Goal: Task Accomplishment & Management: Use online tool/utility

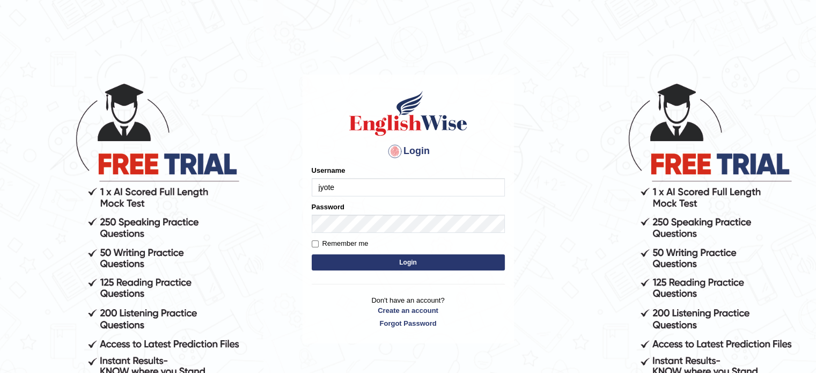
click at [408, 261] on button "Login" at bounding box center [408, 262] width 193 height 16
type input "jyote"
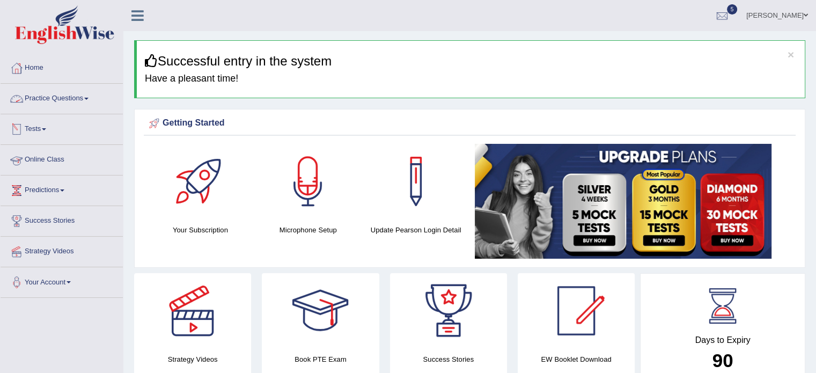
click at [79, 100] on link "Practice Questions" at bounding box center [62, 97] width 122 height 27
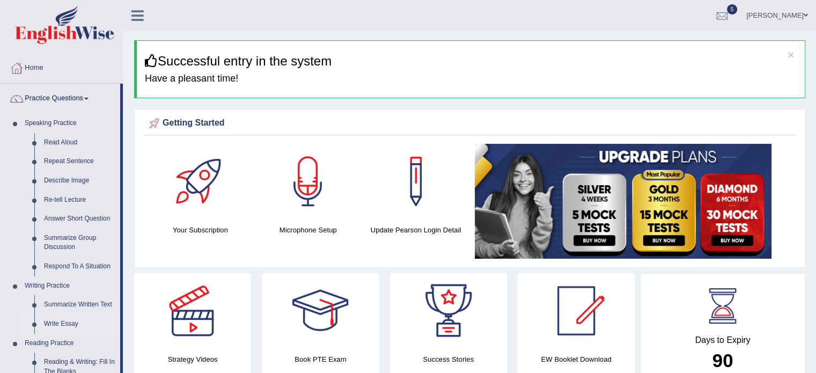
click at [67, 322] on link "Write Essay" at bounding box center [79, 324] width 81 height 19
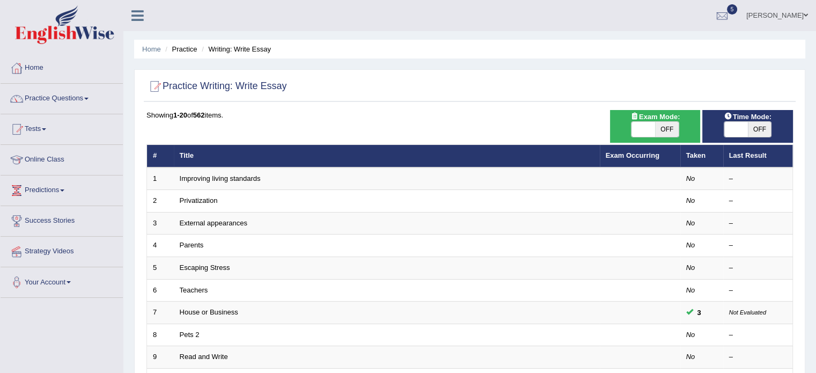
click at [667, 123] on span "OFF" at bounding box center [667, 129] width 24 height 15
checkbox input "true"
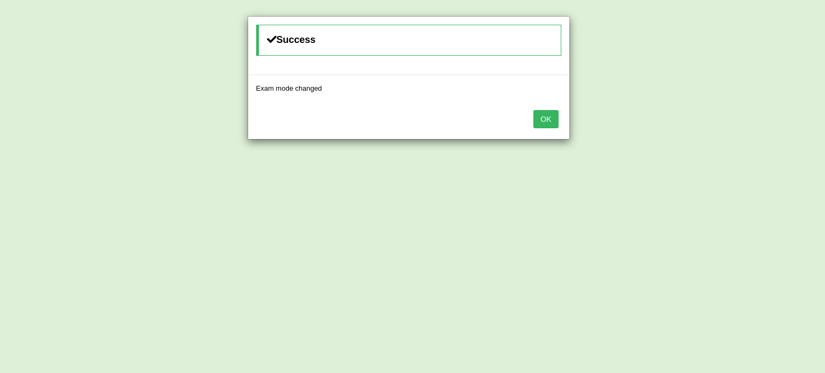
click at [533, 110] on button "OK" at bounding box center [545, 119] width 25 height 18
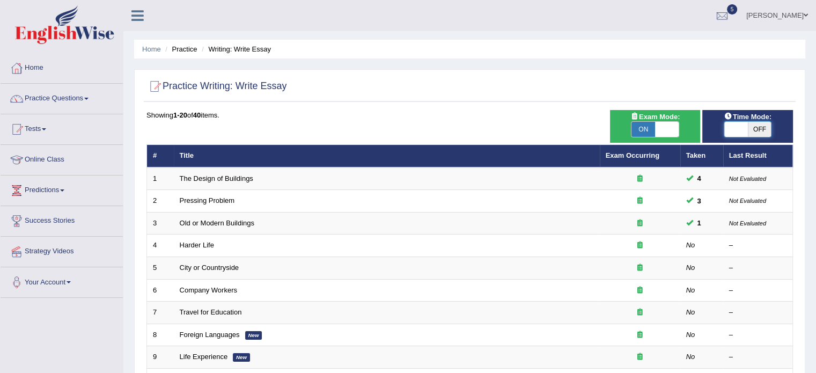
click at [736, 127] on span at bounding box center [737, 129] width 24 height 15
click at [758, 132] on span "OFF" at bounding box center [760, 129] width 24 height 15
checkbox input "true"
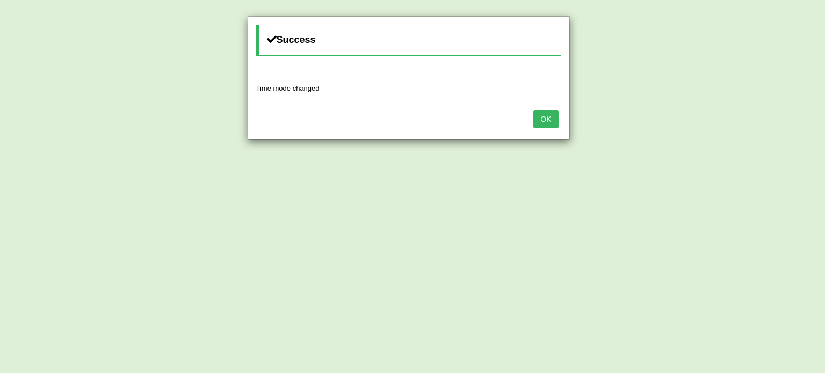
click at [533, 110] on button "OK" at bounding box center [545, 119] width 25 height 18
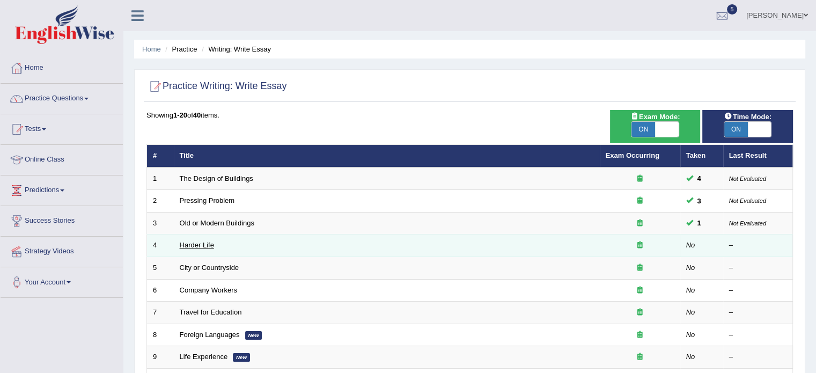
click at [202, 245] on link "Harder Life" at bounding box center [197, 245] width 34 height 8
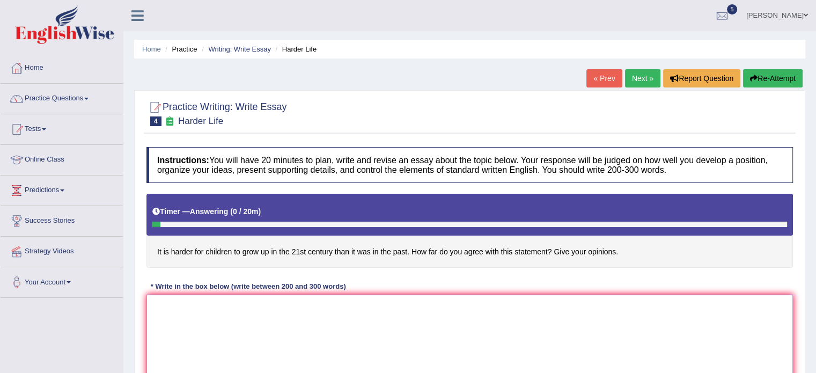
click at [252, 330] on textarea at bounding box center [470, 347] width 647 height 104
drag, startPoint x: 154, startPoint y: 253, endPoint x: 624, endPoint y: 251, distance: 470.2
click at [624, 251] on h4 "It is harder for children to grow up in the 21st century than it was in the pas…" at bounding box center [470, 231] width 647 height 74
drag, startPoint x: 624, startPoint y: 251, endPoint x: 374, endPoint y: 251, distance: 250.1
click at [374, 251] on h4 "It is harder for children to grow up in the 21st century than it was in the pas…" at bounding box center [470, 231] width 647 height 74
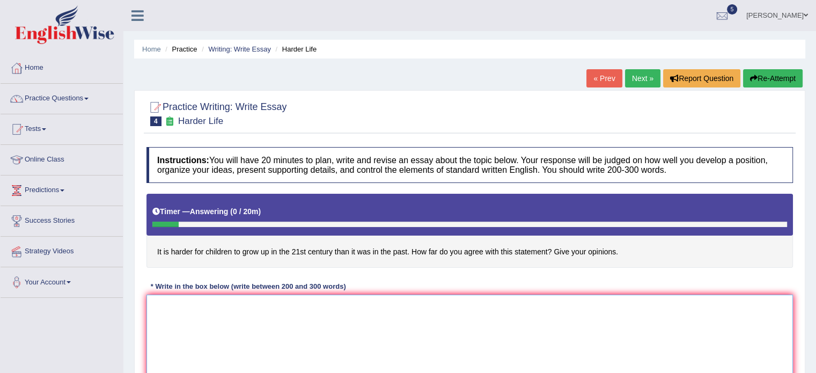
click at [367, 336] on textarea at bounding box center [470, 347] width 647 height 104
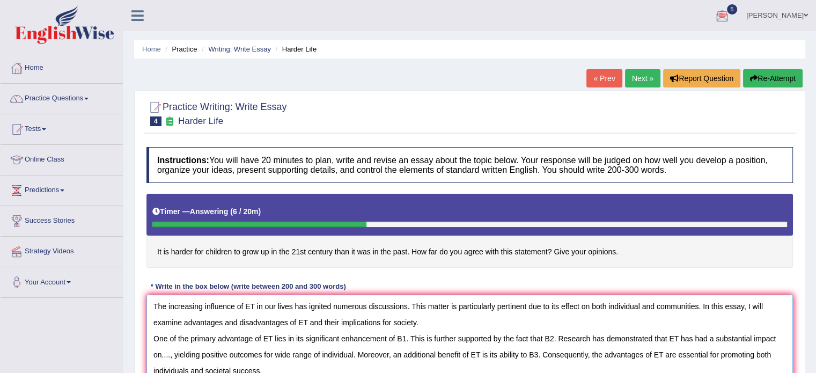
scroll to position [17, 0]
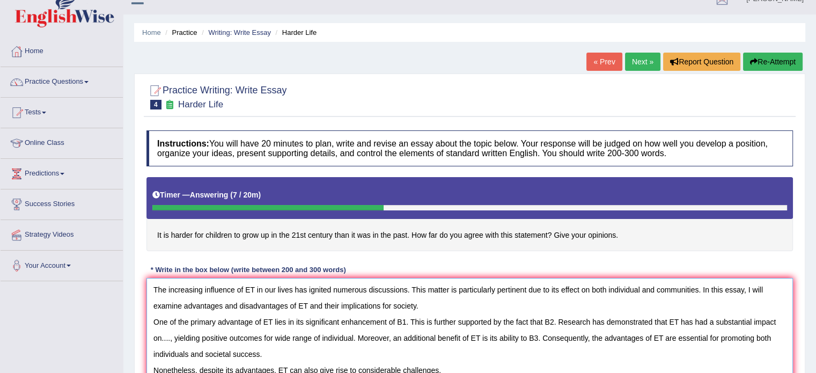
click at [444, 305] on textarea "The increasing influence of ET in our lives has ignited numerous discussions. T…" at bounding box center [470, 330] width 647 height 104
click at [459, 362] on textarea "The increasing influence of ET in our lives has ignited numerous discussions. T…" at bounding box center [470, 330] width 647 height 104
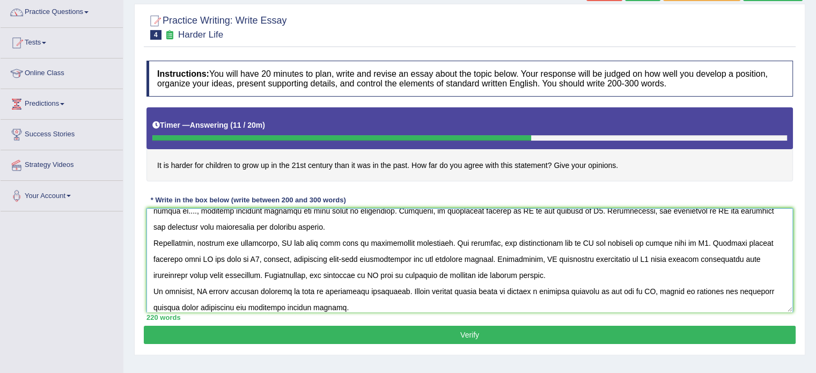
scroll to position [0, 0]
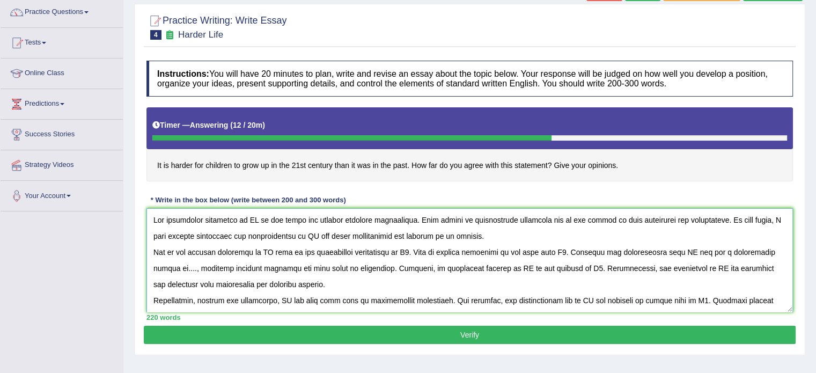
click at [248, 216] on textarea at bounding box center [470, 260] width 647 height 104
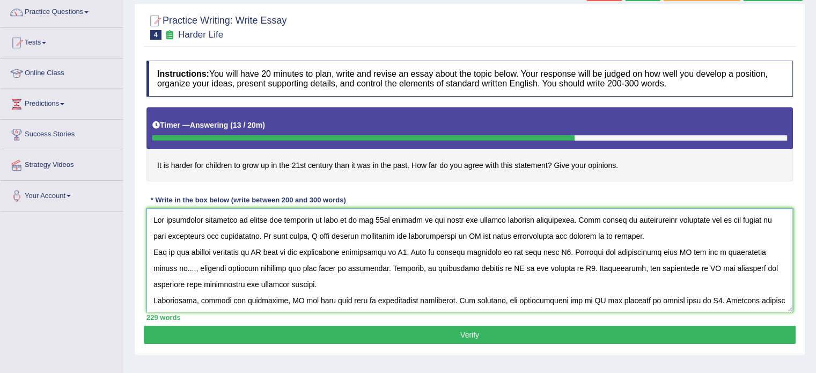
drag, startPoint x: 245, startPoint y: 217, endPoint x: 407, endPoint y: 217, distance: 162.1
click at [407, 217] on textarea at bounding box center [470, 260] width 647 height 104
click at [459, 236] on textarea at bounding box center [470, 260] width 647 height 104
paste textarea "harder for children to grow up in the 21st century"
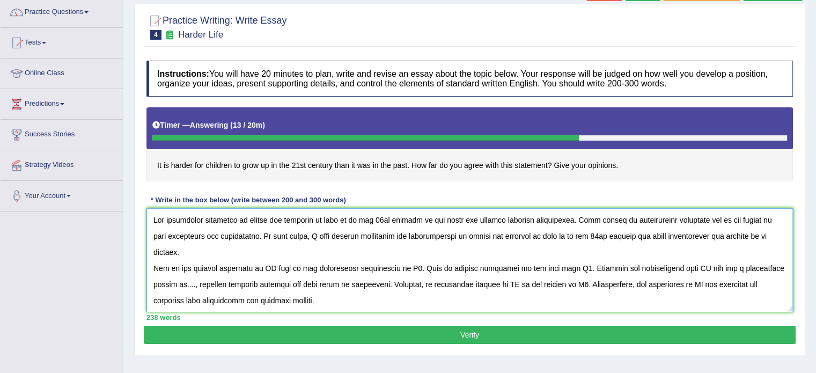
click at [267, 247] on textarea at bounding box center [470, 260] width 647 height 104
paste textarea "harder for children to grow up in the 21st century"
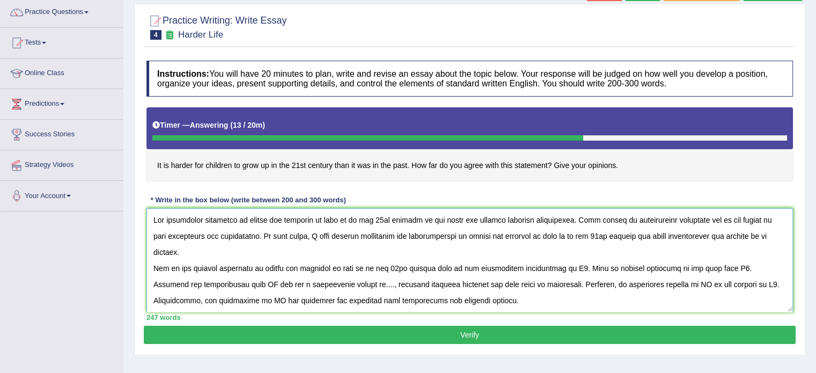
click at [645, 263] on textarea at bounding box center [470, 260] width 647 height 104
paste textarea "harder for children to grow up in the 21st century"
click at [351, 278] on textarea at bounding box center [470, 260] width 647 height 104
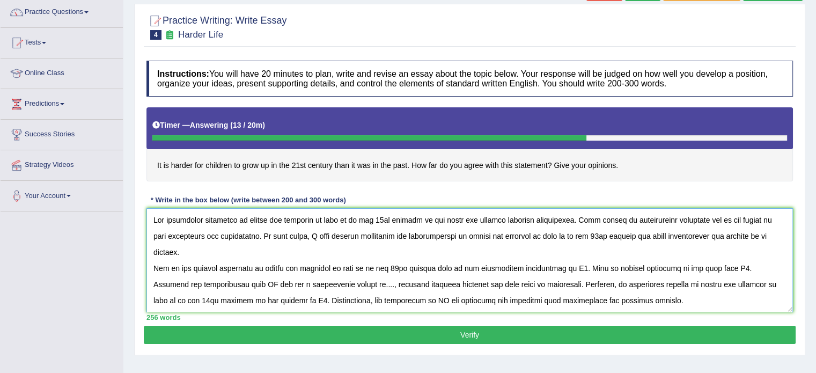
paste textarea "harder for children to grow up in the 21st century"
click at [279, 297] on textarea at bounding box center [470, 260] width 647 height 104
paste textarea "harder for children to grow up in the 21st century"
click at [725, 295] on textarea at bounding box center [470, 260] width 647 height 104
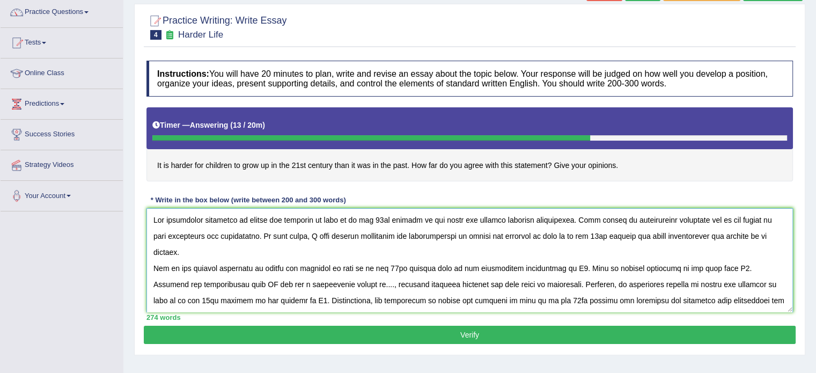
click at [725, 295] on textarea at bounding box center [470, 260] width 647 height 104
paste textarea "harder for children to grow up in the 21st century"
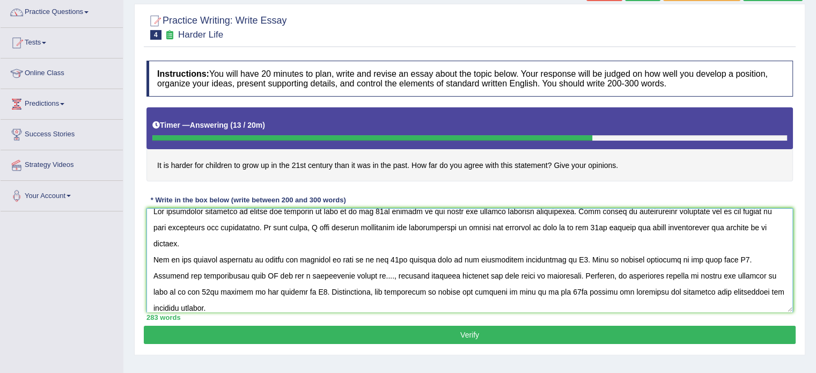
click at [506, 302] on textarea at bounding box center [470, 260] width 647 height 104
paste textarea "harder for children to grow up in the 21st century"
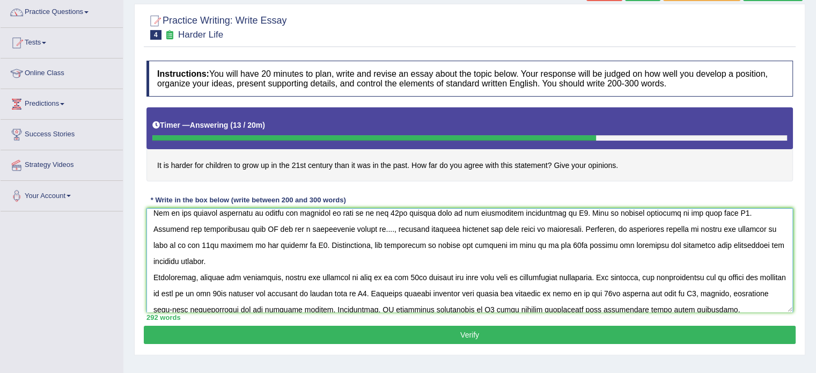
scroll to position [59, 0]
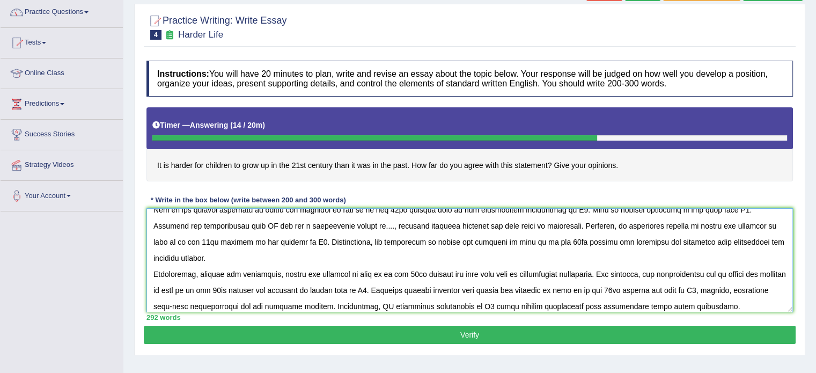
click at [398, 269] on textarea at bounding box center [470, 260] width 647 height 104
paste textarea "harder for children to grow up in the 21st century"
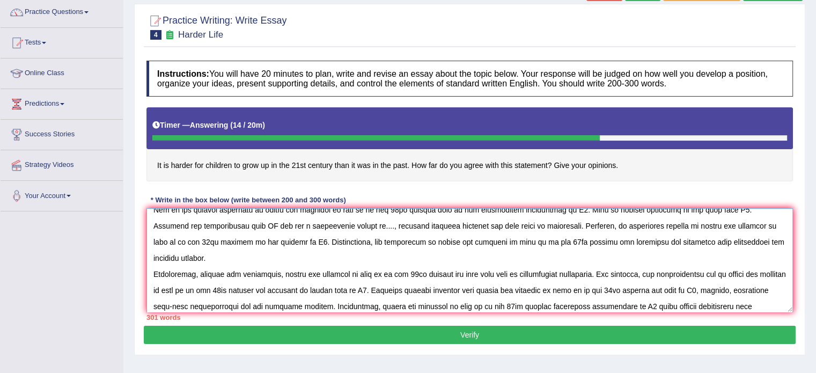
click at [372, 283] on textarea at bounding box center [470, 260] width 647 height 104
paste textarea "harder for children to grow up in the 21st century"
click at [201, 302] on textarea at bounding box center [470, 260] width 647 height 104
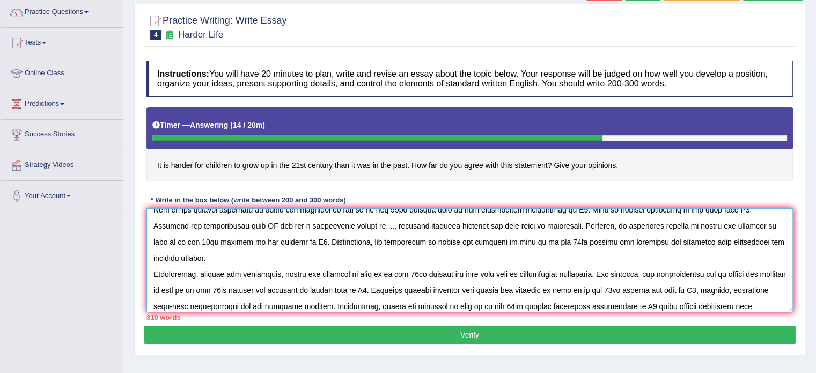
paste textarea "harder for children to grow up in the 21st century"
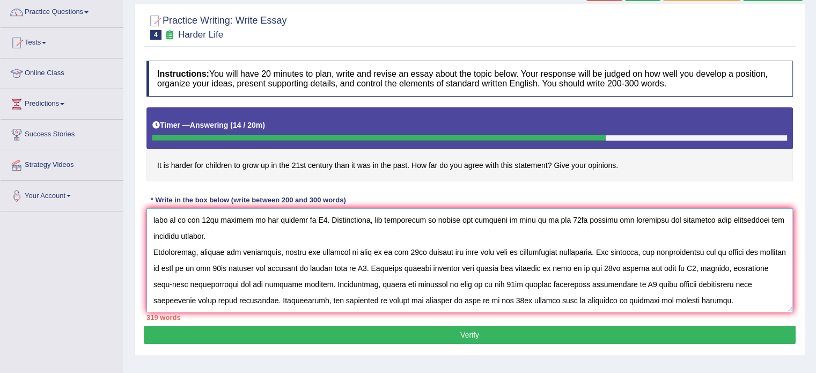
click at [180, 294] on textarea at bounding box center [470, 260] width 647 height 104
paste textarea "harder for children to grow up in the 21st century"
type textarea "The increasing influence of harder for children to grow up in the 21st century …"
click at [498, 338] on button "Verify" at bounding box center [470, 335] width 652 height 18
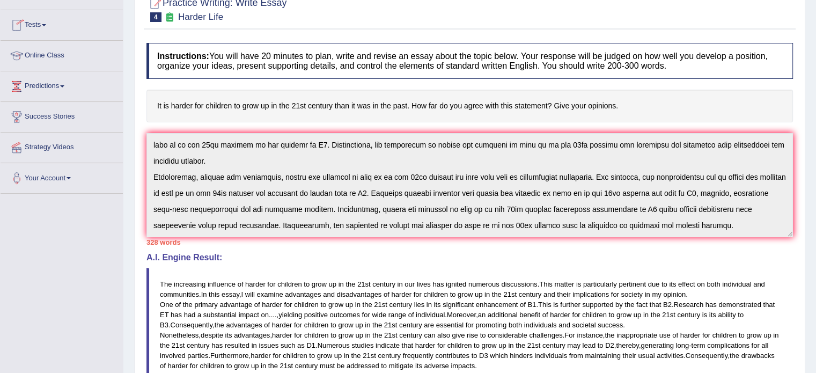
scroll to position [0, 0]
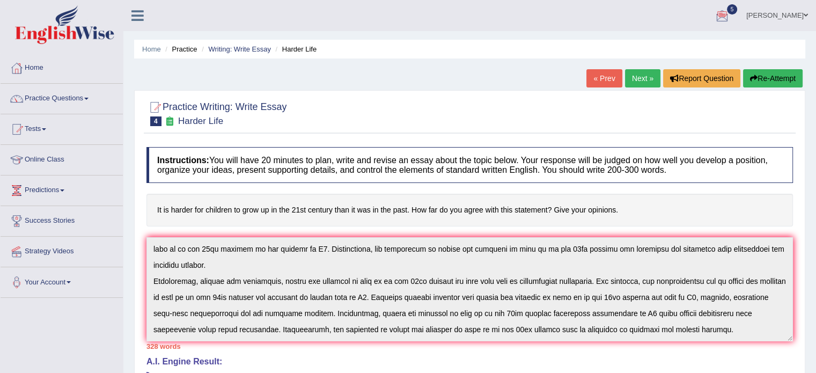
click at [26, 64] on link "Home" at bounding box center [62, 66] width 122 height 27
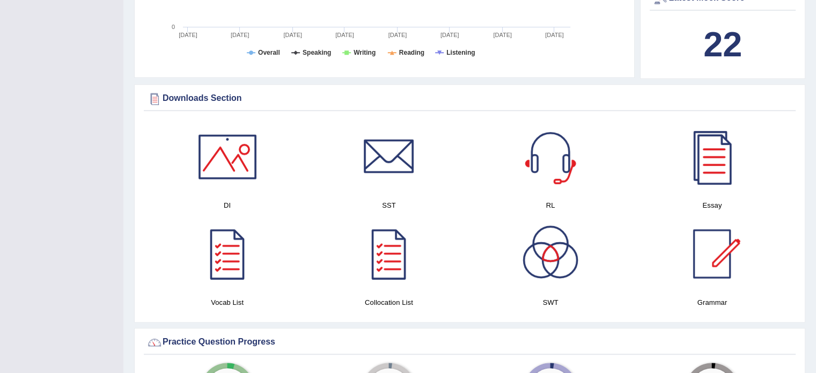
scroll to position [457, 0]
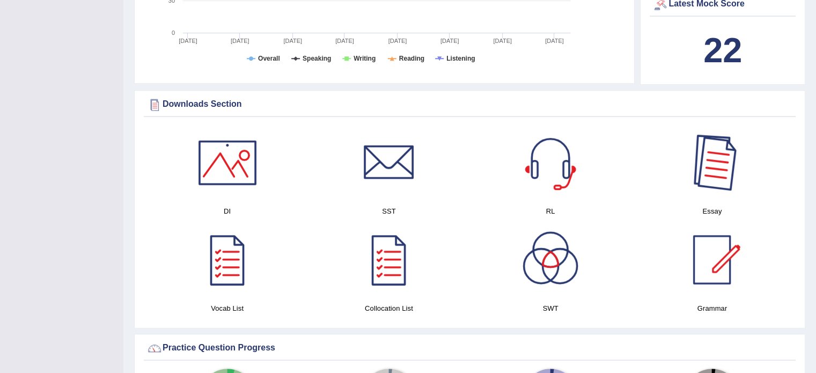
click at [720, 159] on div at bounding box center [712, 162] width 75 height 75
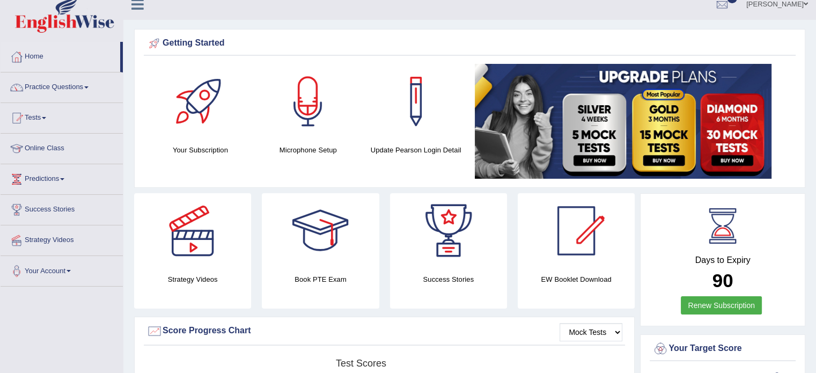
scroll to position [0, 0]
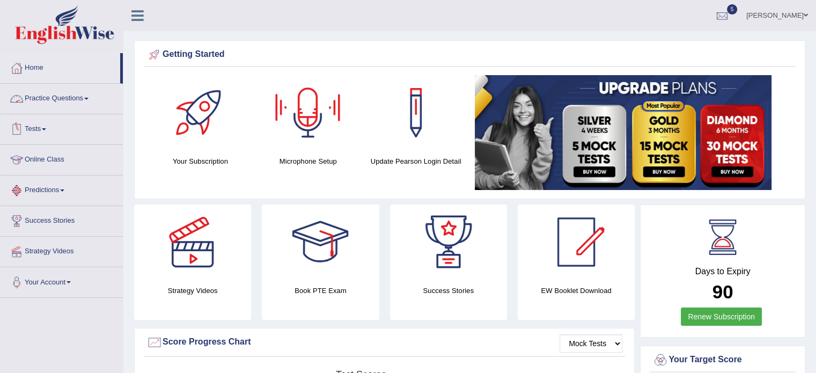
click at [47, 91] on link "Practice Questions" at bounding box center [62, 97] width 122 height 27
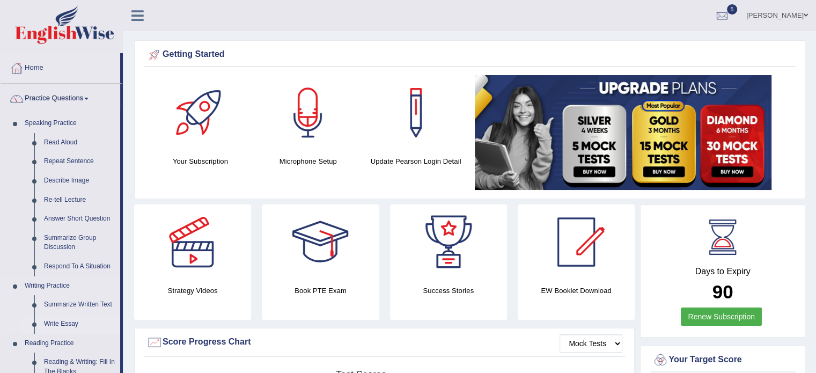
click at [56, 326] on link "Write Essay" at bounding box center [79, 324] width 81 height 19
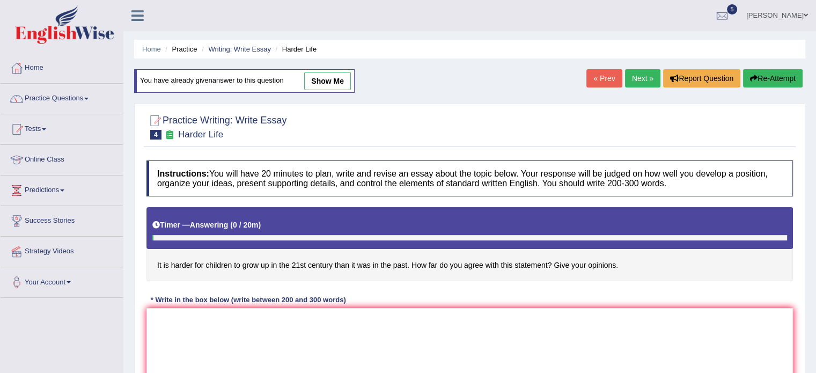
click at [322, 86] on link "show me" at bounding box center [327, 81] width 47 height 18
type textarea "The increasing influence of harder for children to grow up in the 21st century …"
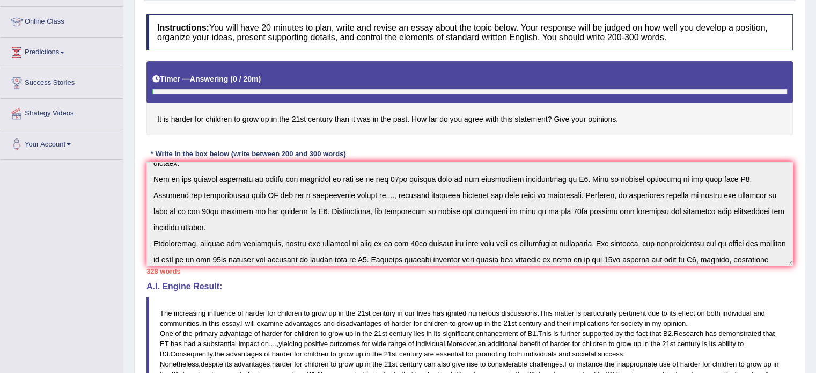
scroll to position [81, 0]
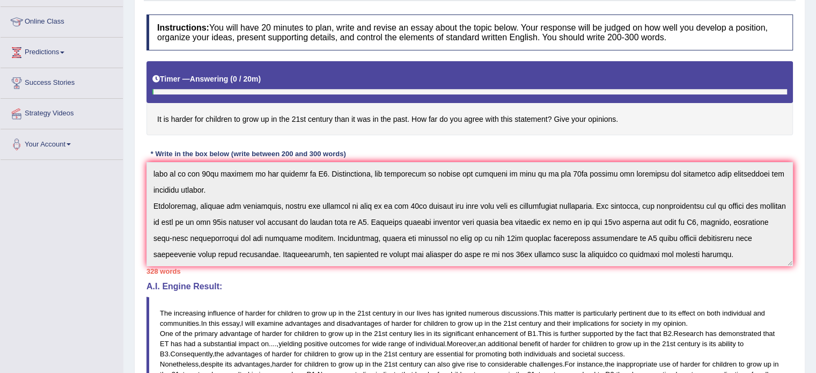
click at [635, 287] on div "Instructions: You will have 20 minutes to plan, write and revise an essay about…" at bounding box center [470, 272] width 652 height 526
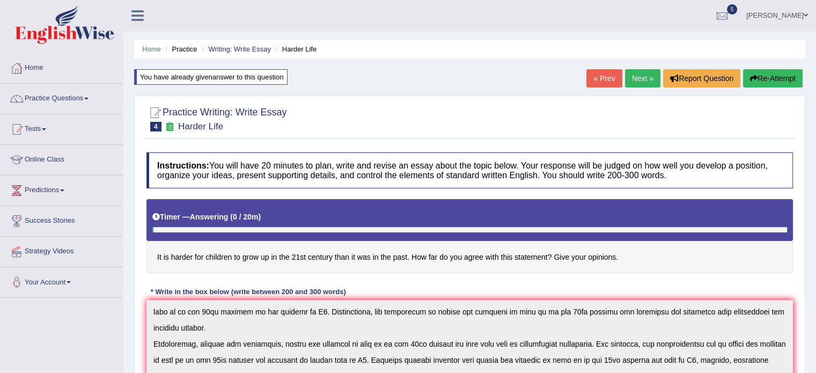
click at [769, 73] on button "Re-Attempt" at bounding box center [773, 78] width 60 height 18
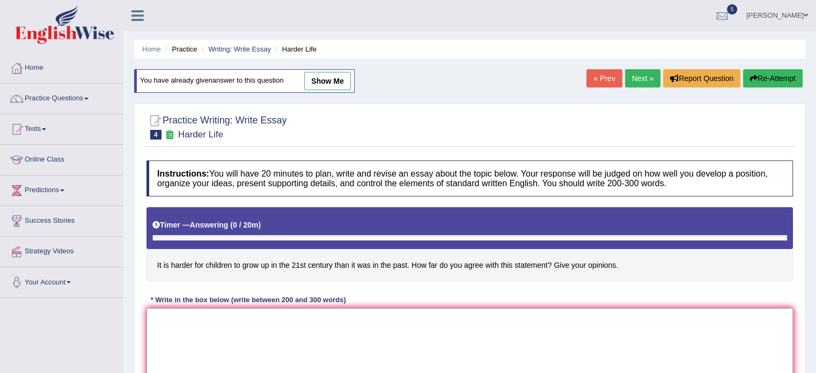
click at [337, 329] on textarea at bounding box center [470, 360] width 647 height 104
paste textarea "The increasing influence of harder for children to grow up in the 21st century …"
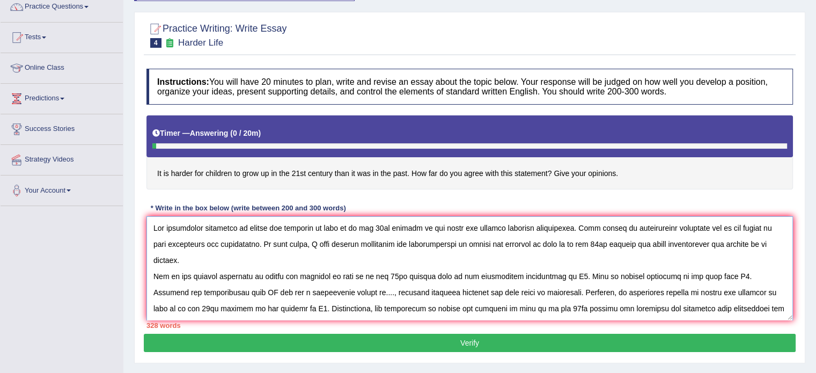
drag, startPoint x: 419, startPoint y: 219, endPoint x: 368, endPoint y: 213, distance: 50.9
click at [368, 213] on div "Instructions: You will have 20 minutes to plan, write and revise an essay about…" at bounding box center [470, 198] width 652 height 271
drag, startPoint x: 245, startPoint y: 225, endPoint x: 345, endPoint y: 227, distance: 99.9
click at [345, 227] on textarea at bounding box center [470, 268] width 647 height 104
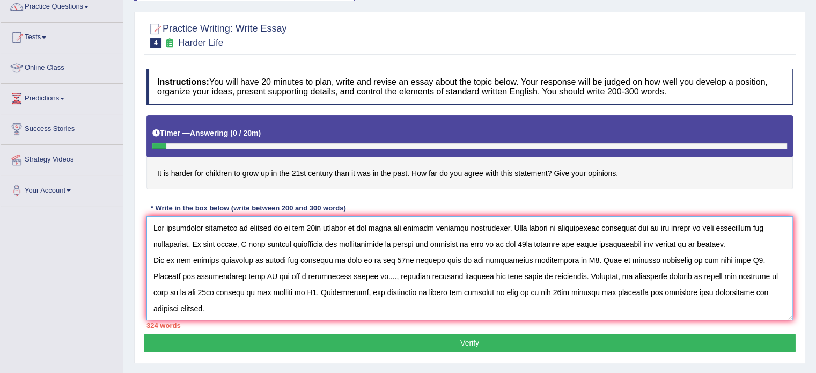
drag, startPoint x: 407, startPoint y: 244, endPoint x: 568, endPoint y: 238, distance: 160.6
click at [568, 238] on textarea at bounding box center [470, 268] width 647 height 104
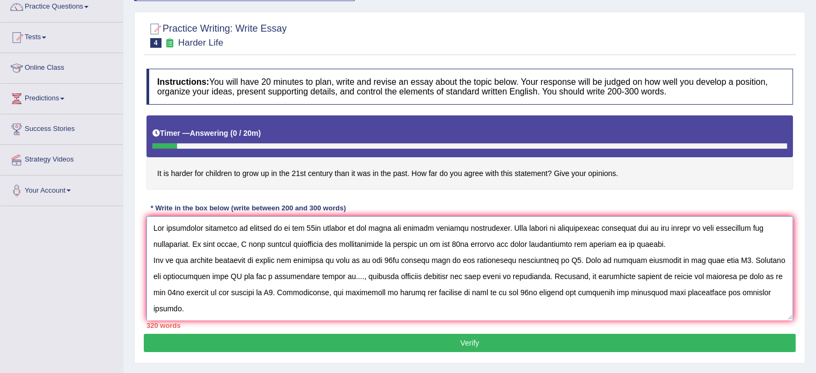
drag, startPoint x: 407, startPoint y: 244, endPoint x: 507, endPoint y: 245, distance: 99.8
click at [507, 245] on textarea at bounding box center [470, 268] width 647 height 104
drag, startPoint x: 264, startPoint y: 258, endPoint x: 423, endPoint y: 265, distance: 159.6
click at [423, 265] on textarea at bounding box center [470, 268] width 647 height 104
paste textarea "growing"
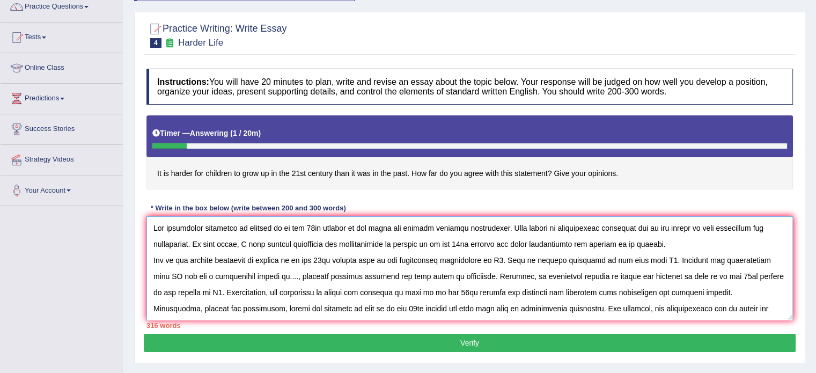
drag, startPoint x: 569, startPoint y: 273, endPoint x: 730, endPoint y: 274, distance: 161.0
click at [730, 274] on textarea at bounding box center [470, 268] width 647 height 104
paste textarea "growing"
drag, startPoint x: 217, startPoint y: 289, endPoint x: 379, endPoint y: 289, distance: 162.1
click at [379, 289] on textarea at bounding box center [470, 268] width 647 height 104
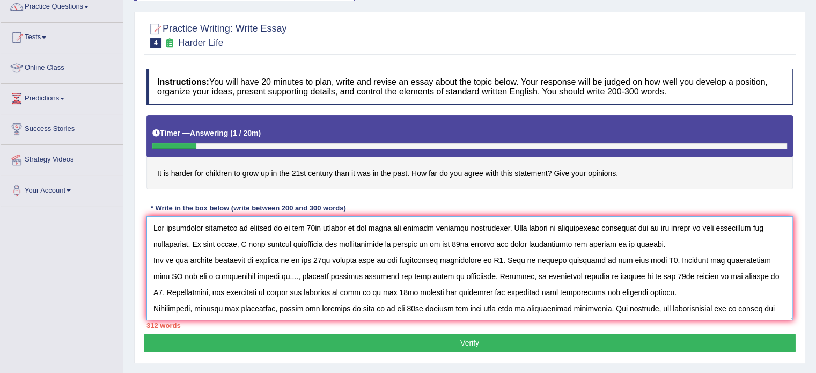
paste textarea "growing up in the 21st century"
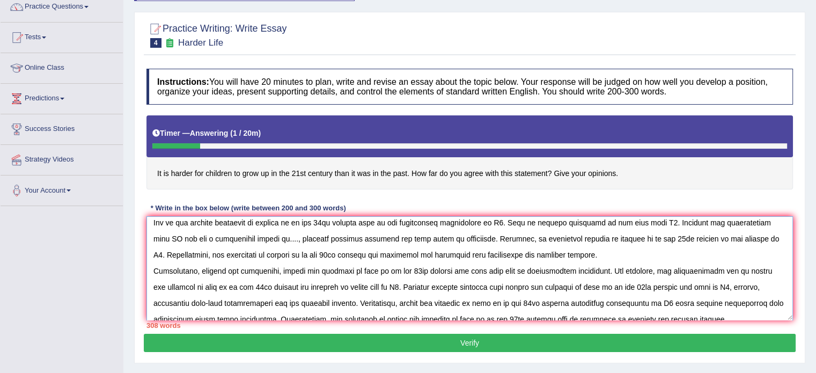
scroll to position [39, 0]
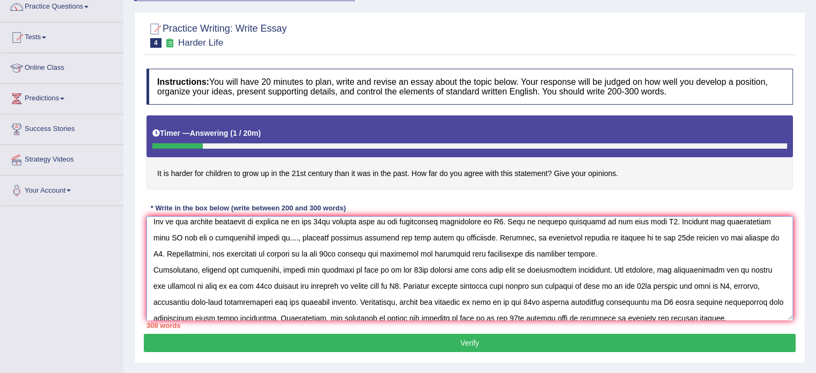
drag, startPoint x: 279, startPoint y: 268, endPoint x: 439, endPoint y: 268, distance: 160.0
click at [439, 268] on textarea at bounding box center [470, 268] width 647 height 104
paste textarea "growing"
drag, startPoint x: 661, startPoint y: 268, endPoint x: 207, endPoint y: 289, distance: 455.2
click at [207, 289] on textarea at bounding box center [470, 268] width 647 height 104
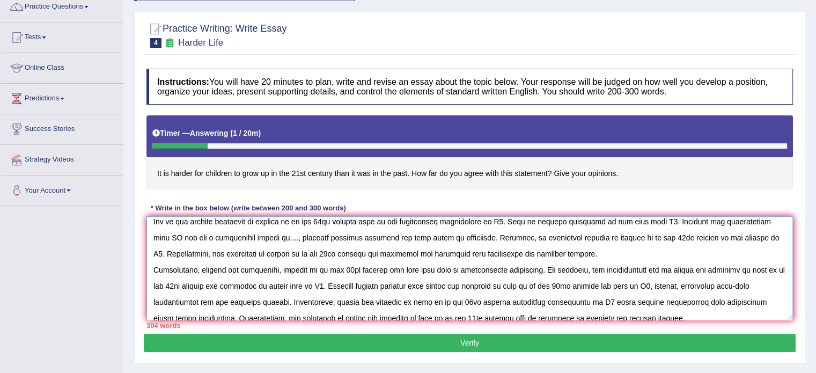
paste textarea "growing"
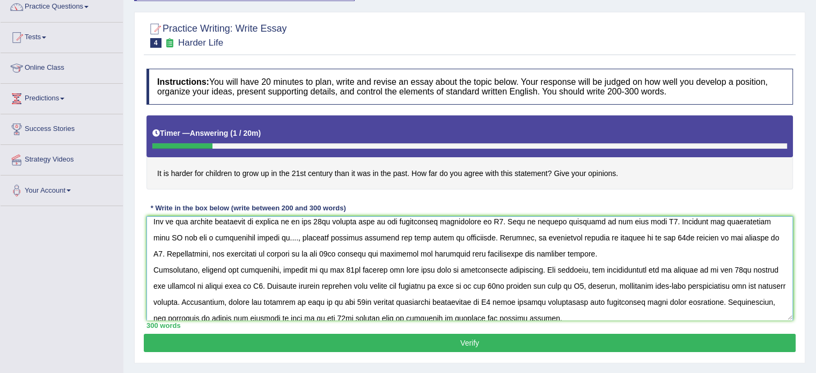
drag, startPoint x: 360, startPoint y: 282, endPoint x: 523, endPoint y: 281, distance: 162.7
click at [523, 281] on textarea at bounding box center [470, 268] width 647 height 104
paste textarea "growing"
drag, startPoint x: 200, startPoint y: 298, endPoint x: 360, endPoint y: 303, distance: 160.6
click at [360, 303] on textarea at bounding box center [470, 268] width 647 height 104
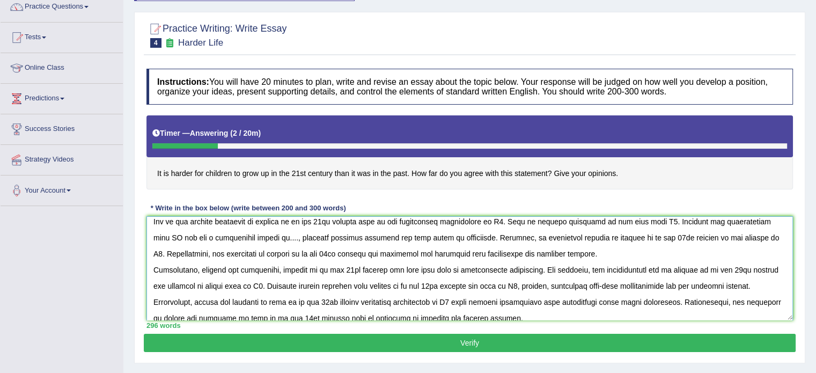
paste textarea "growing"
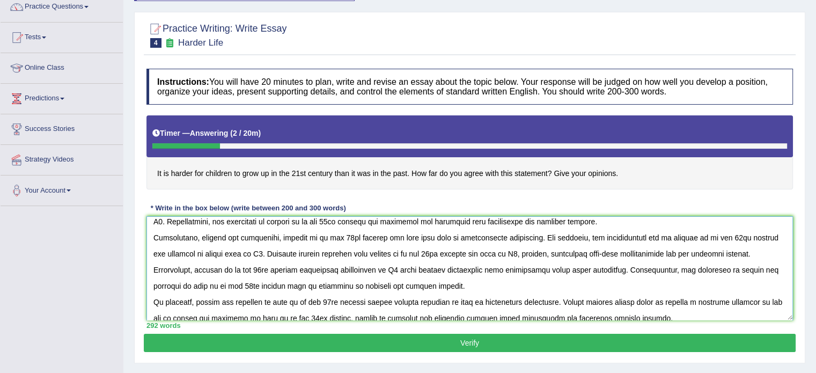
scroll to position [81, 0]
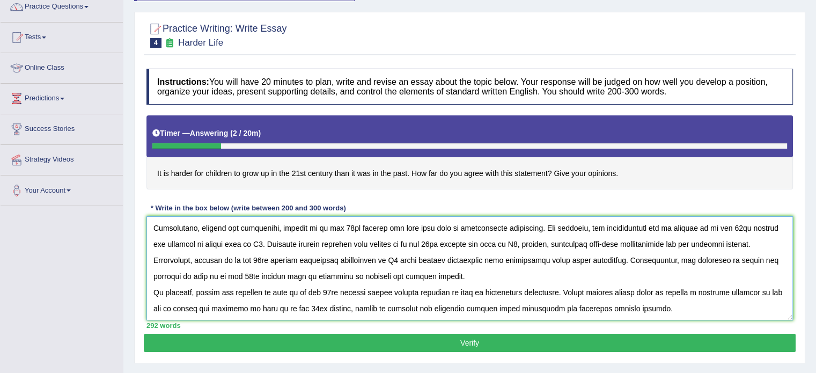
drag, startPoint x: 717, startPoint y: 298, endPoint x: 251, endPoint y: 278, distance: 466.4
click at [251, 278] on textarea at bounding box center [470, 268] width 647 height 104
paste textarea "growing"
drag, startPoint x: 198, startPoint y: 289, endPoint x: 358, endPoint y: 289, distance: 160.0
click at [358, 289] on textarea at bounding box center [470, 268] width 647 height 104
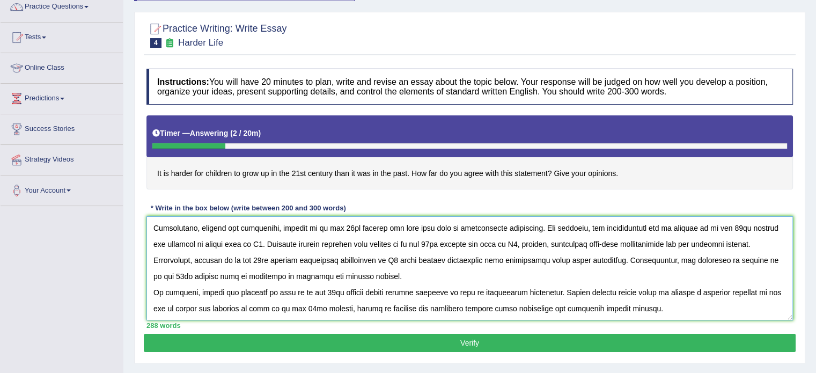
paste textarea "growing"
drag, startPoint x: 728, startPoint y: 289, endPoint x: 279, endPoint y: 307, distance: 449.1
click at [279, 307] on textarea at bounding box center [470, 268] width 647 height 104
paste textarea "growing"
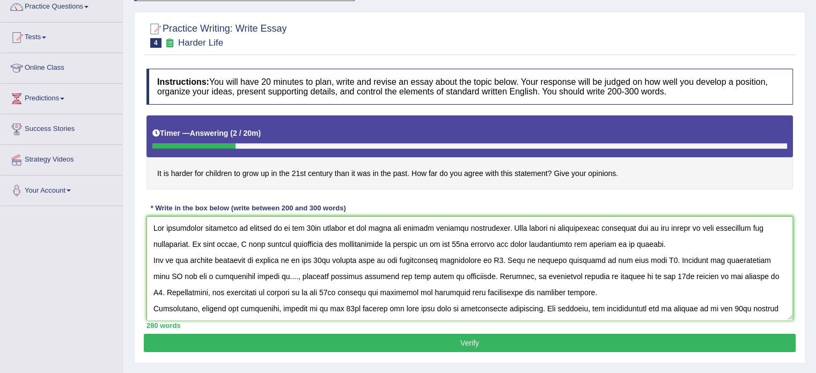
click at [491, 256] on textarea at bounding box center [470, 268] width 647 height 104
click at [699, 259] on textarea at bounding box center [470, 268] width 647 height 104
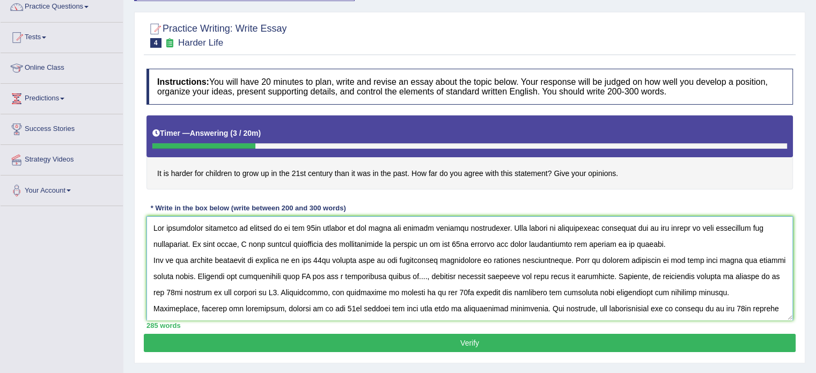
click at [283, 274] on textarea at bounding box center [470, 268] width 647 height 104
click at [427, 275] on textarea at bounding box center [470, 268] width 647 height 104
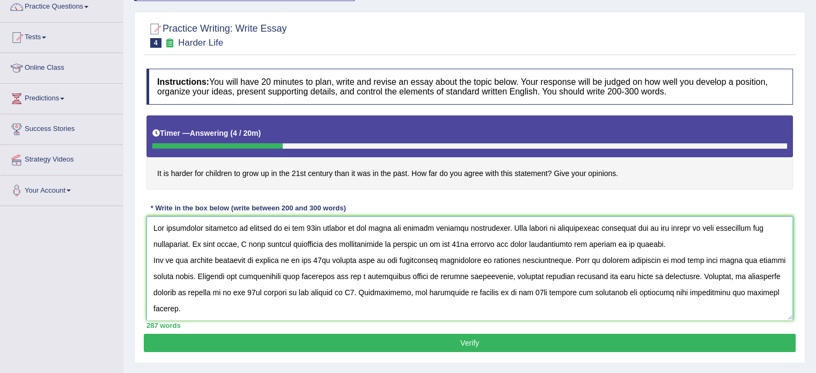
click at [337, 289] on textarea at bounding box center [470, 268] width 647 height 104
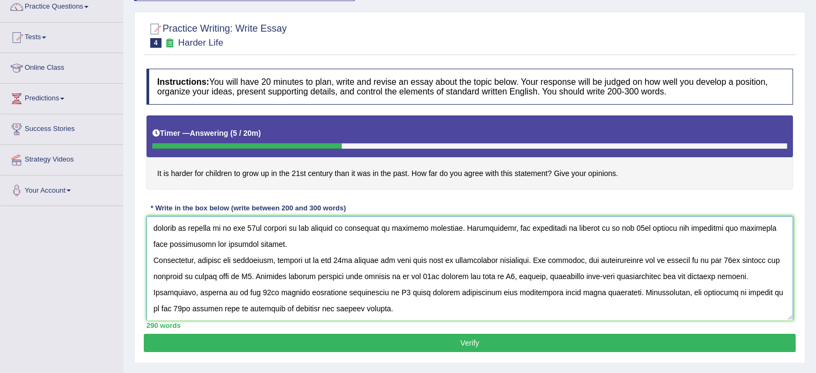
scroll to position [66, 0]
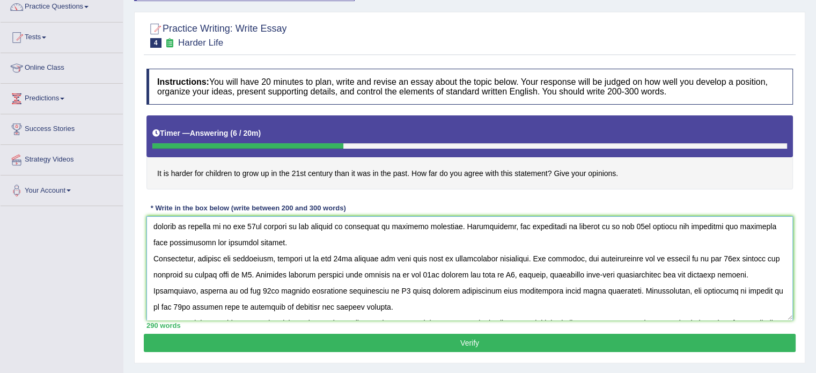
click at [245, 271] on textarea at bounding box center [470, 268] width 647 height 104
click at [570, 274] on textarea at bounding box center [470, 268] width 647 height 104
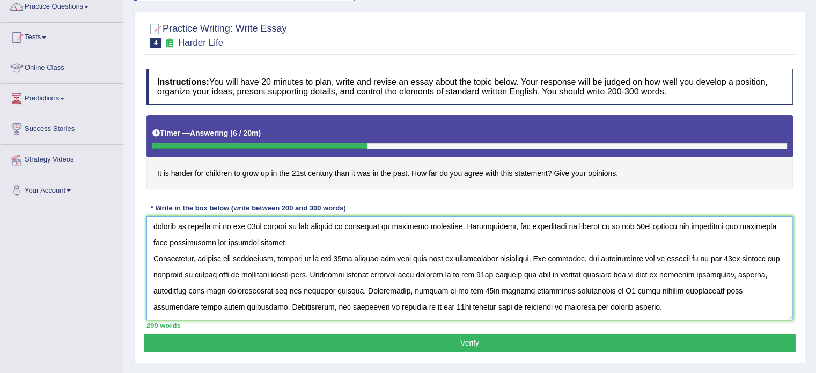
click at [582, 291] on textarea at bounding box center [470, 268] width 647 height 104
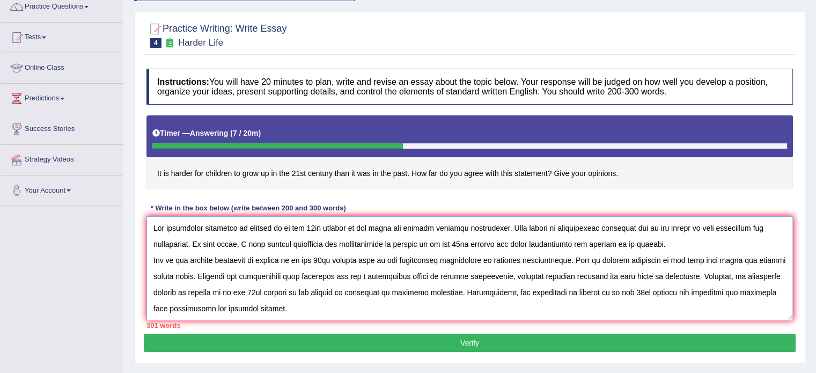
scroll to position [97, 0]
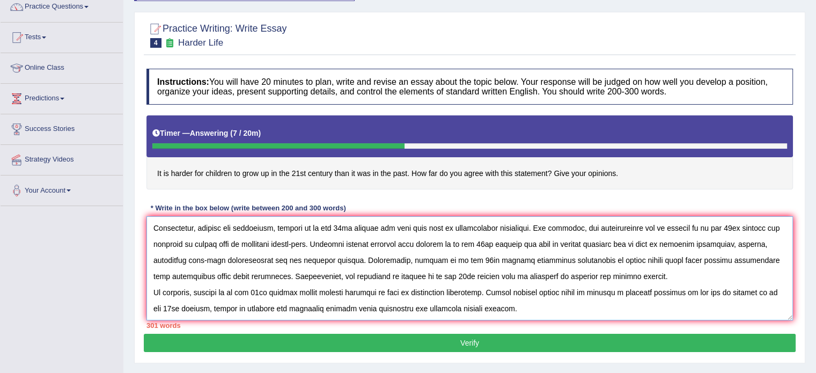
click at [297, 306] on textarea at bounding box center [470, 268] width 647 height 104
click at [793, 285] on div "Instructions: You will have 20 minutes to plan, write and revise an essay about…" at bounding box center [470, 198] width 652 height 271
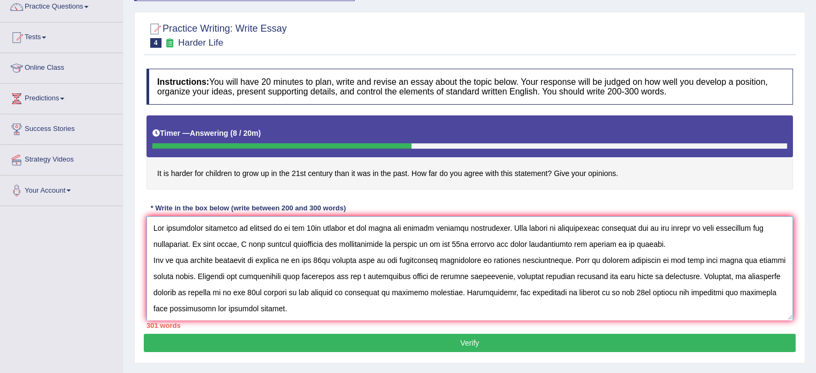
drag, startPoint x: 523, startPoint y: 242, endPoint x: 685, endPoint y: 231, distance: 161.9
click at [685, 231] on textarea at bounding box center [470, 268] width 647 height 104
drag, startPoint x: 540, startPoint y: 242, endPoint x: 614, endPoint y: 245, distance: 74.1
click at [614, 245] on textarea at bounding box center [470, 268] width 647 height 104
drag, startPoint x: 523, startPoint y: 240, endPoint x: 683, endPoint y: 251, distance: 160.3
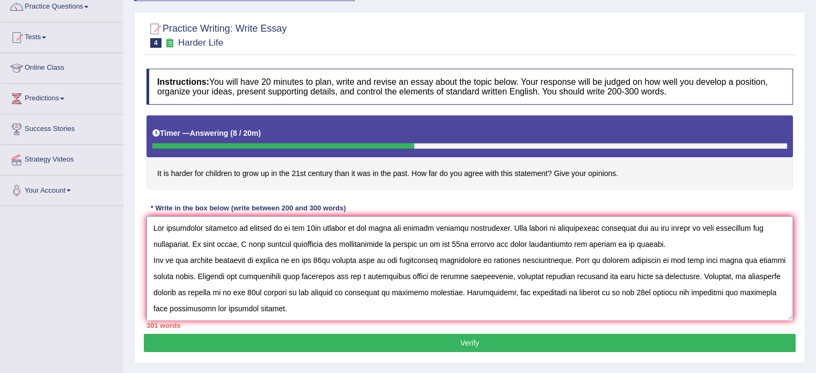
click at [683, 251] on textarea at bounding box center [470, 268] width 647 height 104
click at [572, 234] on textarea at bounding box center [470, 268] width 647 height 104
drag, startPoint x: 667, startPoint y: 244, endPoint x: 526, endPoint y: 240, distance: 141.2
click at [526, 240] on textarea at bounding box center [470, 268] width 647 height 104
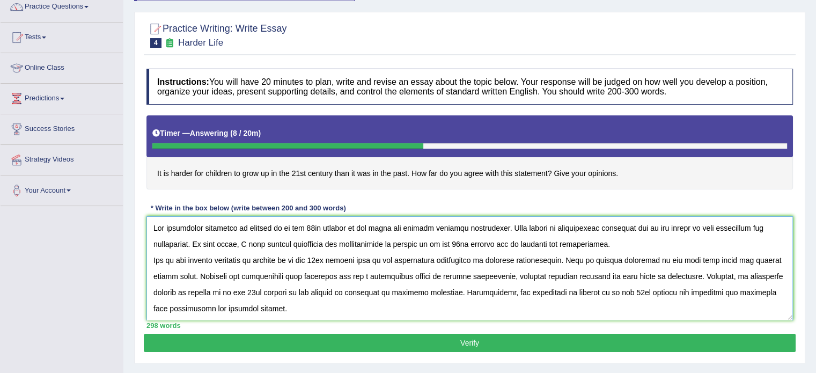
type textarea "The increasing influence of growing up in the 21st century in our lives has ign…"
click at [520, 347] on button "Verify" at bounding box center [470, 343] width 652 height 18
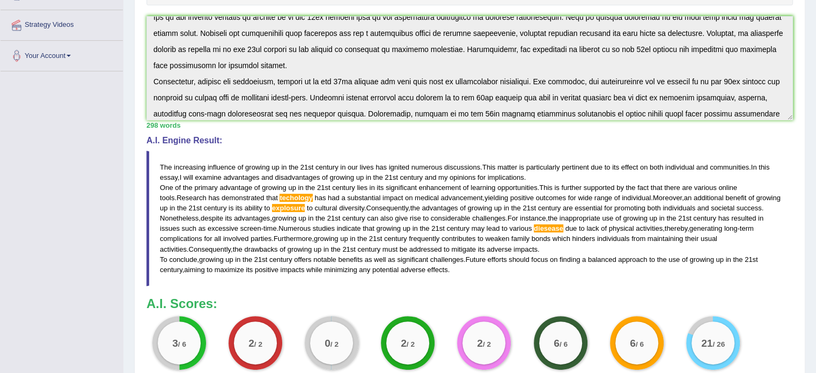
scroll to position [97, 0]
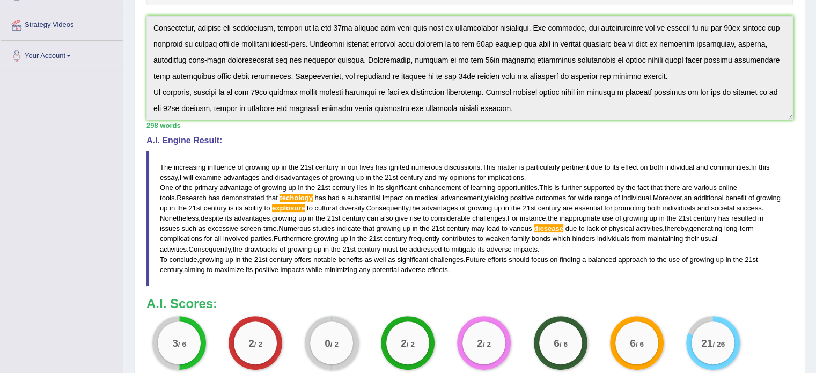
click at [506, 121] on div "Instructions: You will have 20 minutes to plan, write and revise an essay about…" at bounding box center [470, 155] width 652 height 468
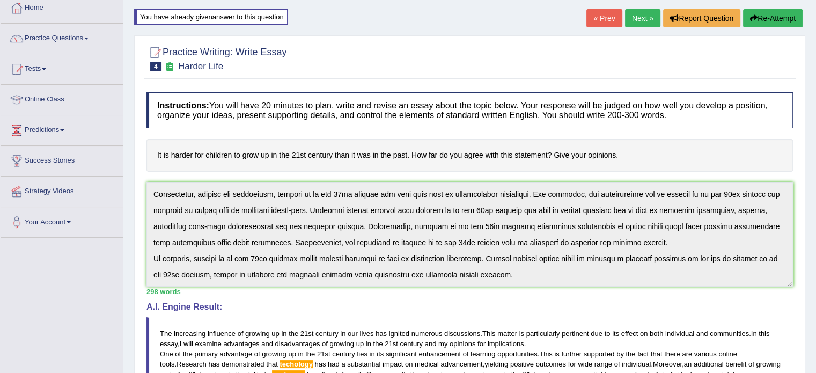
scroll to position [52, 0]
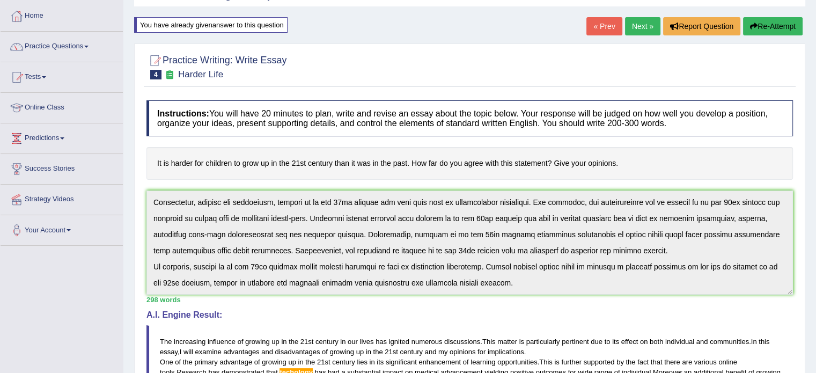
click at [754, 23] on icon "button" at bounding box center [754, 27] width 8 height 8
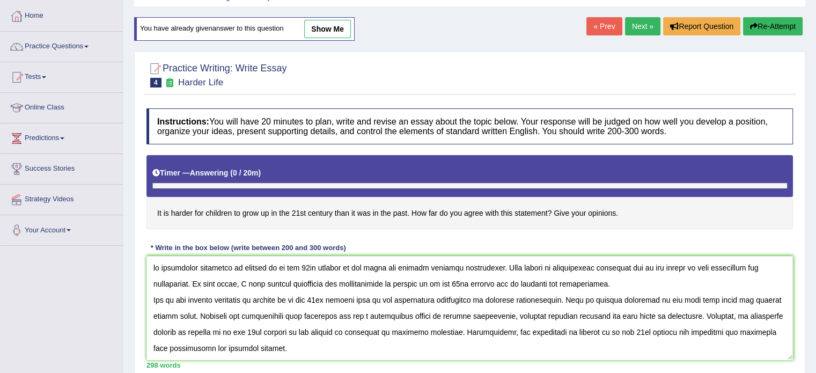
scroll to position [89, 0]
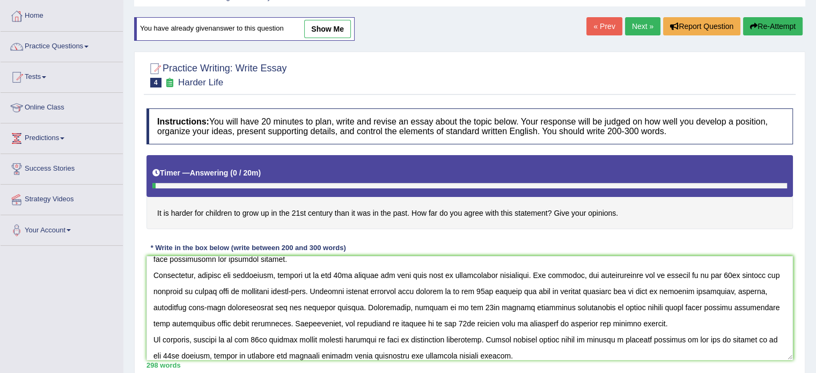
click at [224, 279] on textarea at bounding box center [470, 308] width 647 height 104
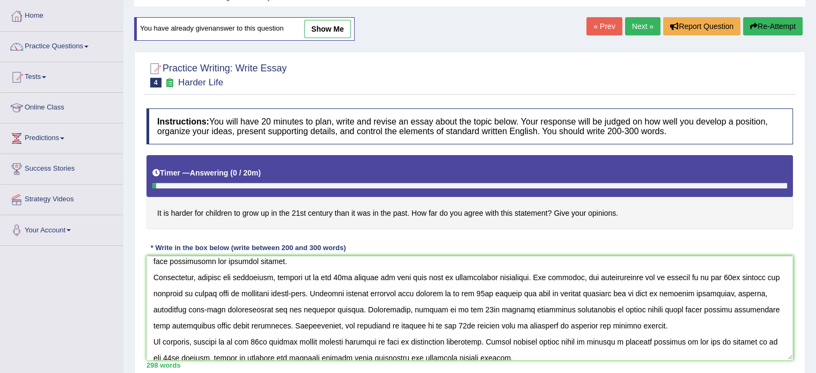
scroll to position [55, 0]
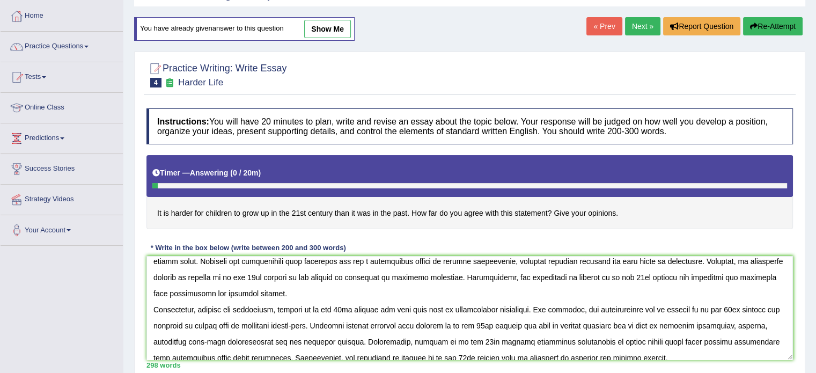
click at [350, 277] on textarea at bounding box center [470, 308] width 647 height 104
click at [296, 258] on textarea at bounding box center [470, 308] width 647 height 104
click at [609, 324] on textarea at bounding box center [470, 308] width 647 height 104
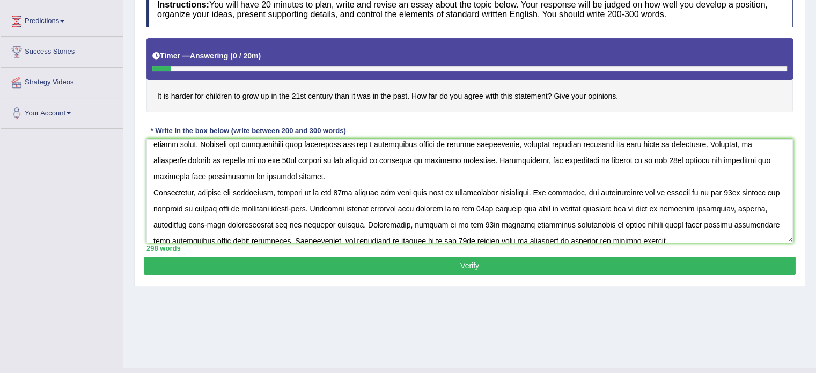
scroll to position [171, 0]
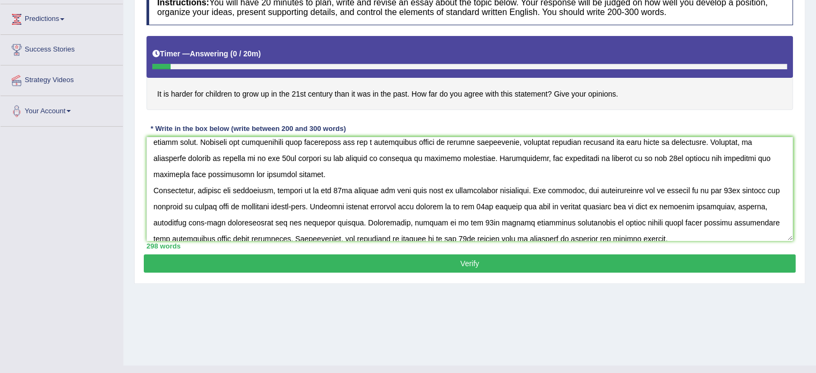
type textarea "he increasing influence of growing up in the 21st century in our lives has igni…"
click at [638, 259] on button "Verify" at bounding box center [470, 263] width 652 height 18
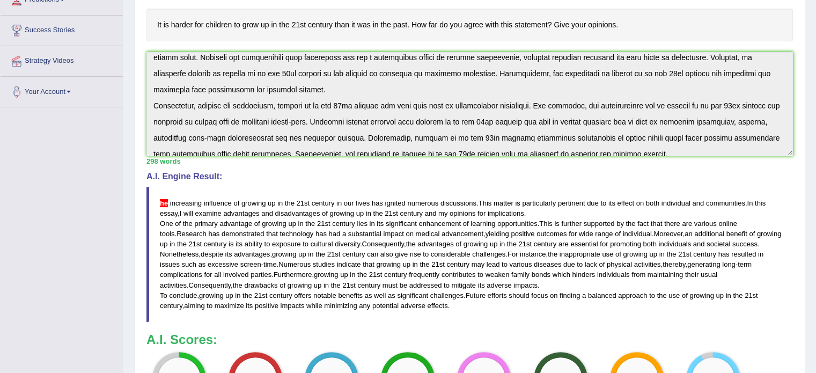
scroll to position [0, 0]
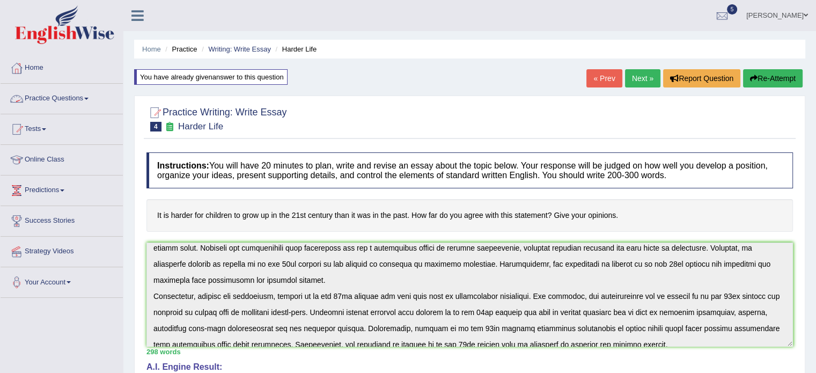
click at [65, 89] on link "Practice Questions" at bounding box center [62, 97] width 122 height 27
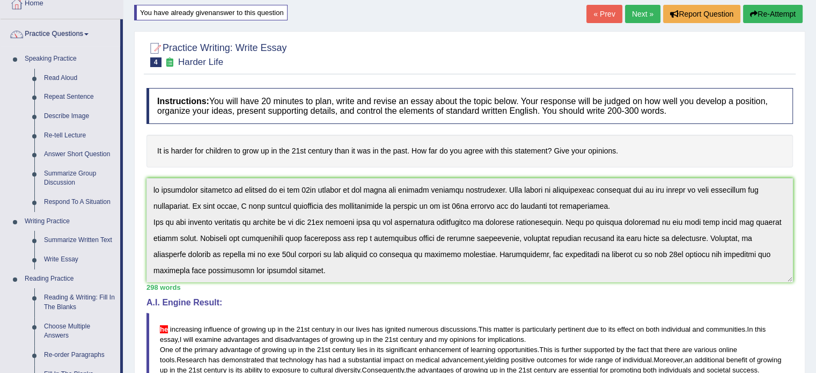
click at [57, 40] on div "Toggle navigation Home Practice Questions Speaking Practice Read Aloud Repeat S…" at bounding box center [408, 291] width 816 height 711
click at [59, 255] on link "Write Essay" at bounding box center [79, 259] width 81 height 19
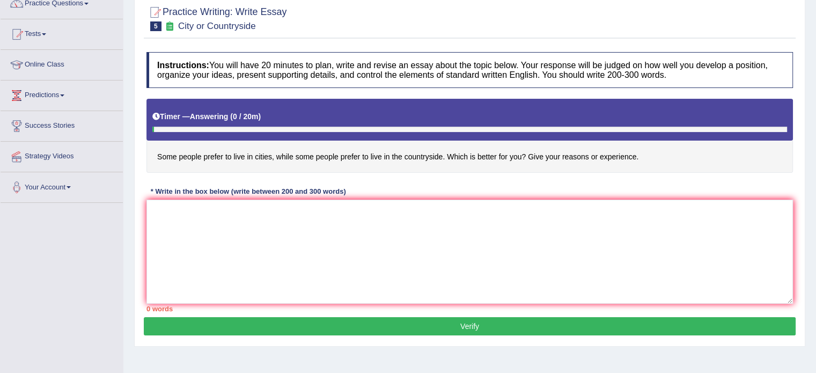
scroll to position [97, 0]
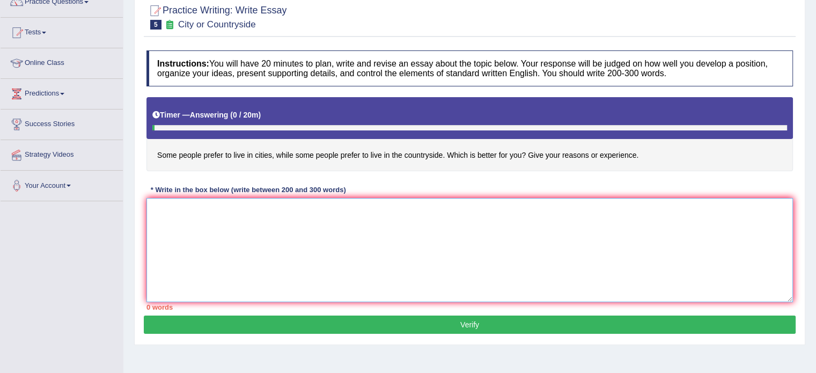
click at [258, 230] on textarea at bounding box center [470, 250] width 647 height 104
paste textarea "he increasing influence of growing up in the 21st century in our lives has igni…"
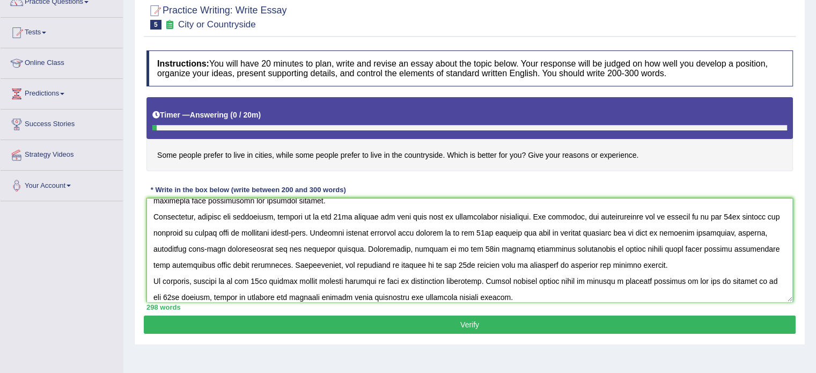
scroll to position [0, 0]
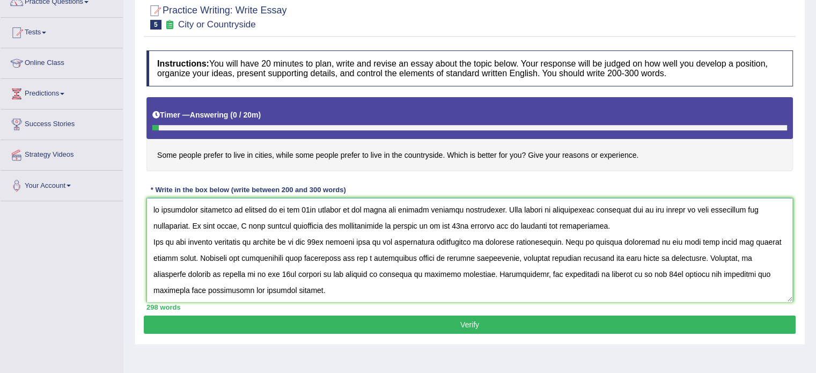
drag, startPoint x: 240, startPoint y: 208, endPoint x: 340, endPoint y: 210, distance: 100.4
click at [340, 210] on textarea at bounding box center [470, 250] width 647 height 104
drag, startPoint x: 241, startPoint y: 209, endPoint x: 285, endPoint y: 209, distance: 44.0
click at [285, 209] on textarea at bounding box center [470, 250] width 647 height 104
drag, startPoint x: 315, startPoint y: 224, endPoint x: 529, endPoint y: 222, distance: 214.7
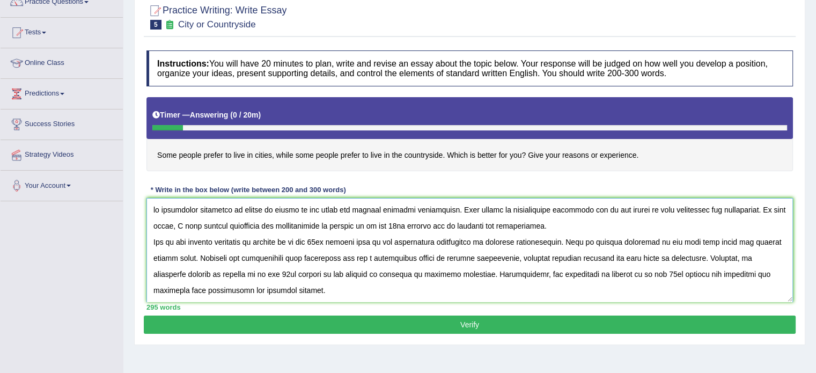
click at [529, 222] on textarea at bounding box center [470, 250] width 647 height 104
paste textarea "living in cities"
click at [439, 223] on textarea at bounding box center [470, 250] width 647 height 104
click at [379, 224] on textarea at bounding box center [470, 250] width 647 height 104
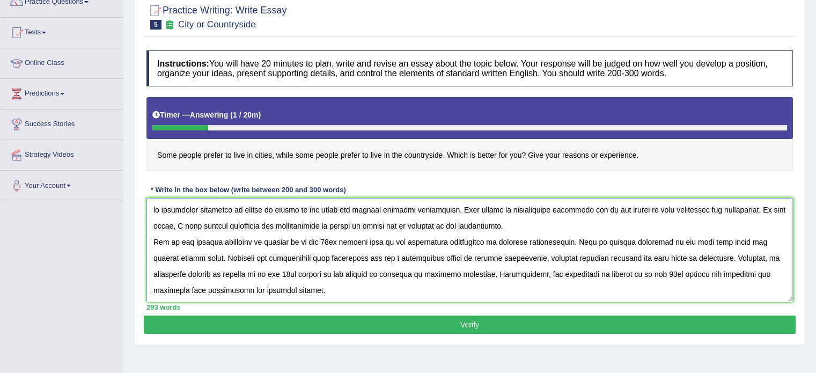
click at [379, 224] on textarea at bounding box center [470, 250] width 647 height 104
drag, startPoint x: 262, startPoint y: 240, endPoint x: 362, endPoint y: 243, distance: 100.4
click at [362, 243] on textarea at bounding box center [470, 250] width 647 height 104
paste textarea "living in cities"
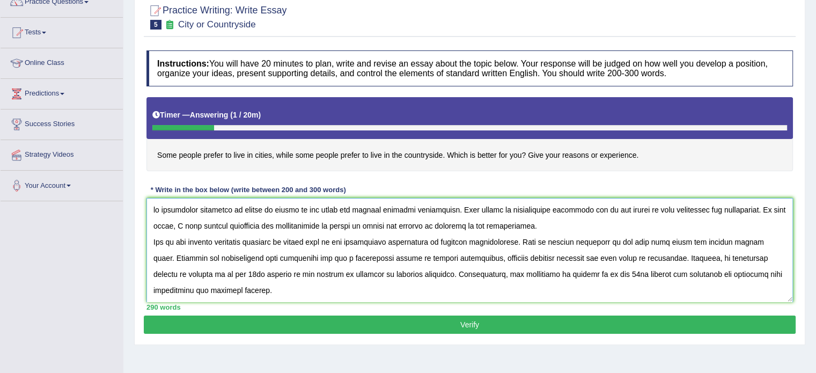
click at [260, 243] on textarea at bounding box center [470, 250] width 647 height 104
drag, startPoint x: 750, startPoint y: 259, endPoint x: 225, endPoint y: 273, distance: 525.2
click at [225, 273] on textarea at bounding box center [470, 250] width 647 height 104
paste textarea "living in cities"
drag, startPoint x: 429, startPoint y: 275, endPoint x: 528, endPoint y: 279, distance: 99.4
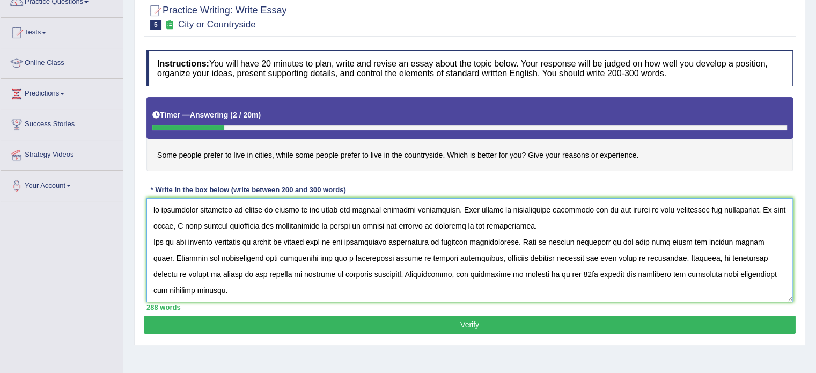
click at [528, 279] on textarea at bounding box center [470, 250] width 647 height 104
paste textarea "living in cities"
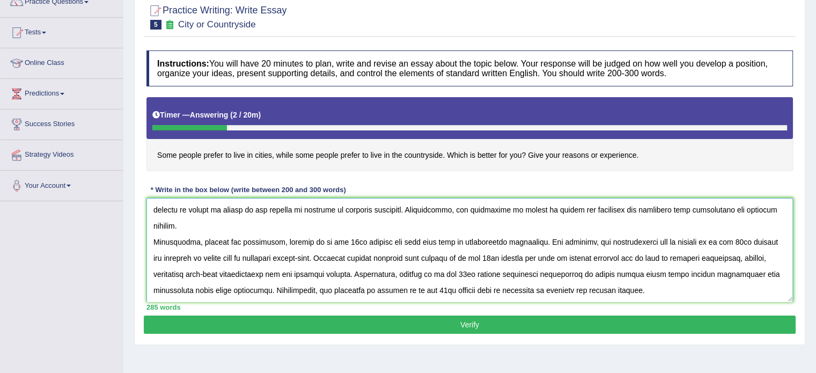
scroll to position [72, 0]
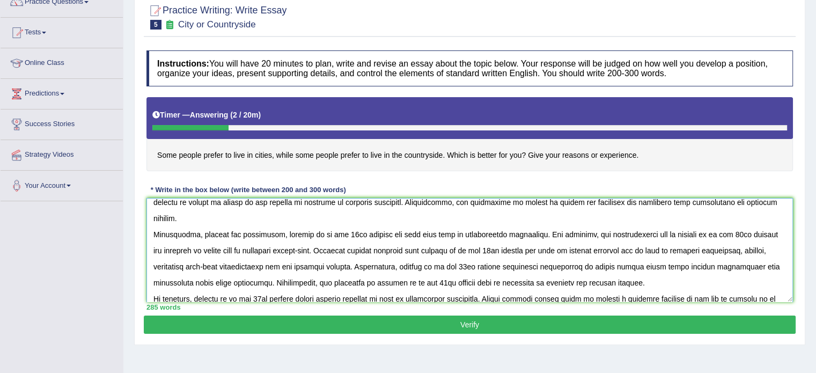
drag, startPoint x: 280, startPoint y: 288, endPoint x: 377, endPoint y: 218, distance: 119.7
click at [377, 218] on textarea at bounding box center [470, 250] width 647 height 104
paste textarea "living in cities"
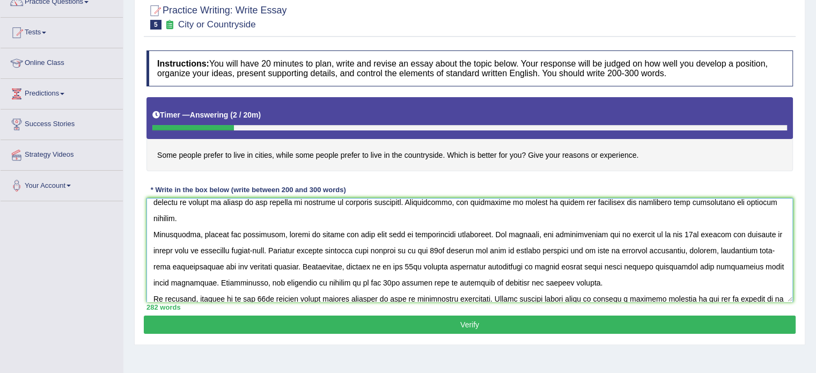
drag, startPoint x: 605, startPoint y: 216, endPoint x: 703, endPoint y: 216, distance: 98.2
click at [703, 216] on textarea at bounding box center [470, 250] width 647 height 104
paste textarea "living in cities"
drag, startPoint x: 337, startPoint y: 231, endPoint x: 436, endPoint y: 235, distance: 99.9
click at [436, 235] on textarea at bounding box center [470, 250] width 647 height 104
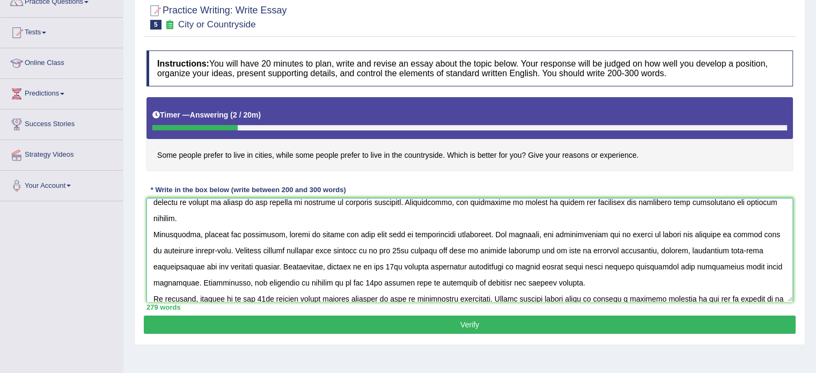
paste textarea "living in cities"
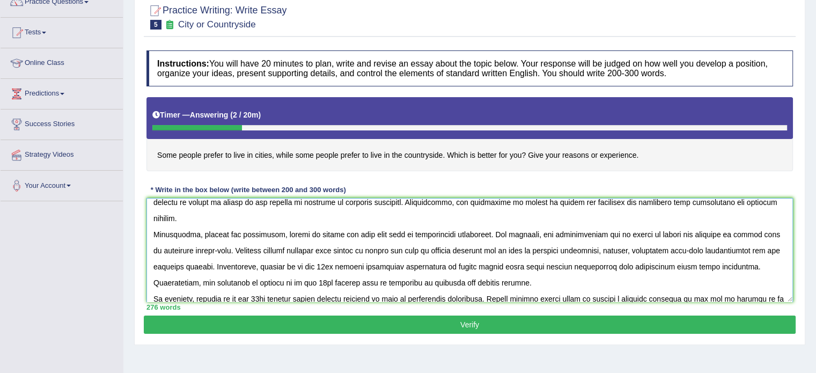
drag, startPoint x: 256, startPoint y: 250, endPoint x: 354, endPoint y: 251, distance: 98.2
click at [354, 251] on textarea at bounding box center [470, 250] width 647 height 104
paste textarea "living in cities"
drag, startPoint x: 154, startPoint y: 264, endPoint x: 253, endPoint y: 267, distance: 99.9
click at [253, 267] on textarea at bounding box center [470, 250] width 647 height 104
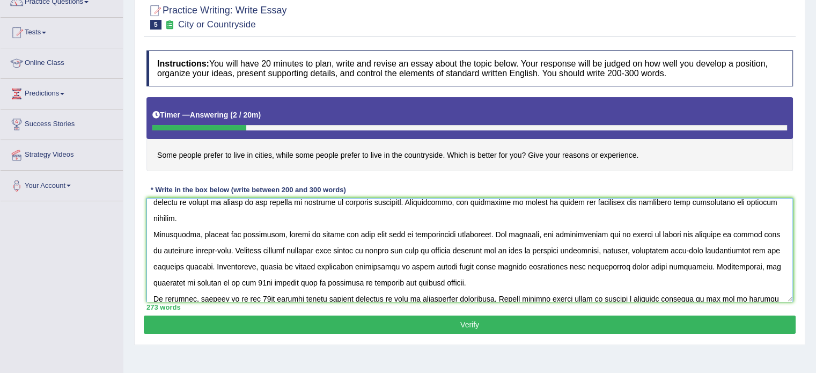
paste textarea "living in cities"
drag, startPoint x: 198, startPoint y: 281, endPoint x: 297, endPoint y: 282, distance: 99.8
click at [297, 282] on textarea at bounding box center [470, 250] width 647 height 104
paste textarea "living in cities"
drag, startPoint x: 672, startPoint y: 281, endPoint x: 771, endPoint y: 281, distance: 98.8
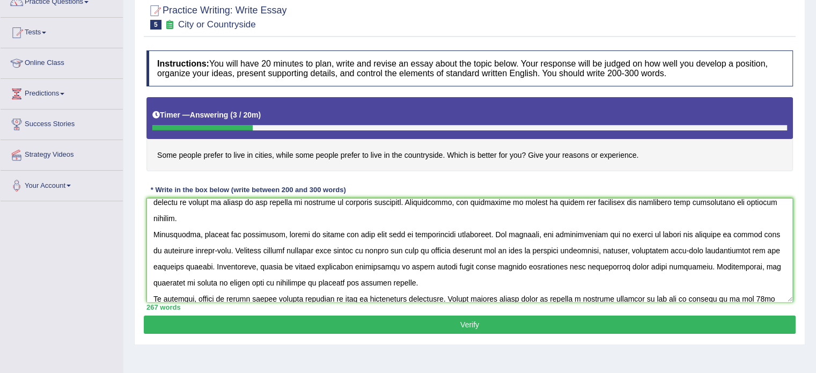
click at [771, 281] on textarea at bounding box center [470, 250] width 647 height 104
paste textarea "living in cities"
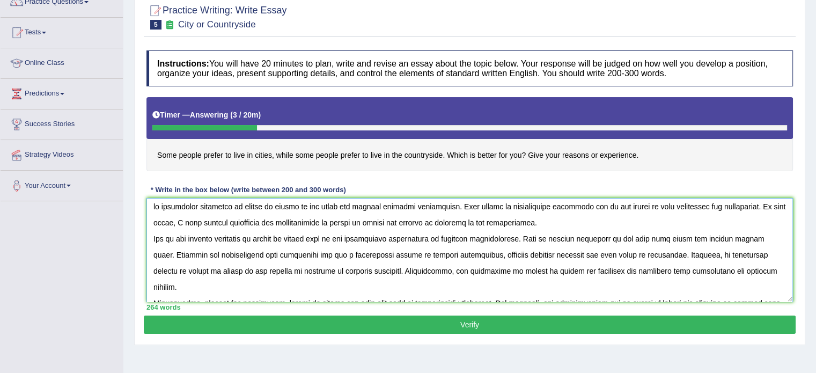
scroll to position [0, 0]
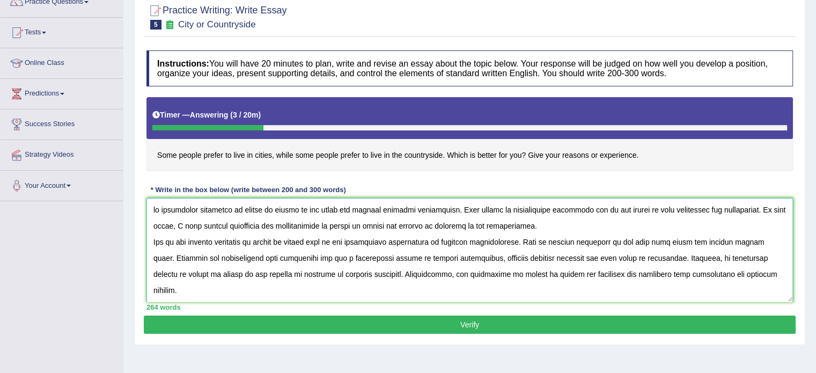
click at [502, 240] on textarea at bounding box center [470, 250] width 647 height 104
drag, startPoint x: 502, startPoint y: 240, endPoint x: 444, endPoint y: 239, distance: 58.0
click at [444, 239] on textarea at bounding box center [470, 250] width 647 height 104
drag, startPoint x: 689, startPoint y: 242, endPoint x: 752, endPoint y: 243, distance: 62.8
click at [752, 243] on textarea at bounding box center [470, 250] width 647 height 104
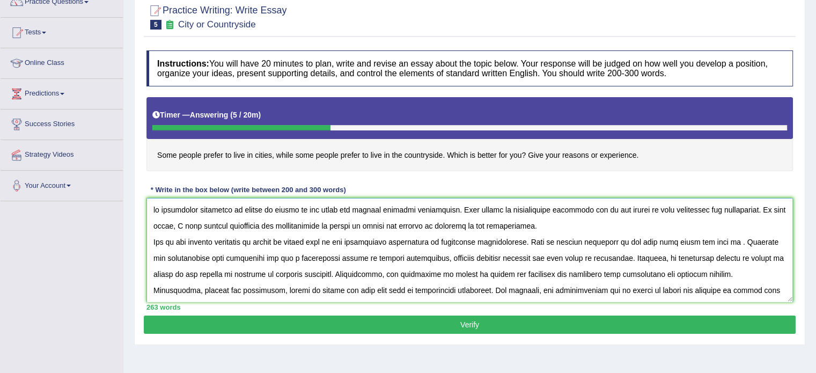
click at [433, 236] on textarea at bounding box center [470, 250] width 647 height 104
click at [708, 240] on textarea at bounding box center [470, 250] width 647 height 104
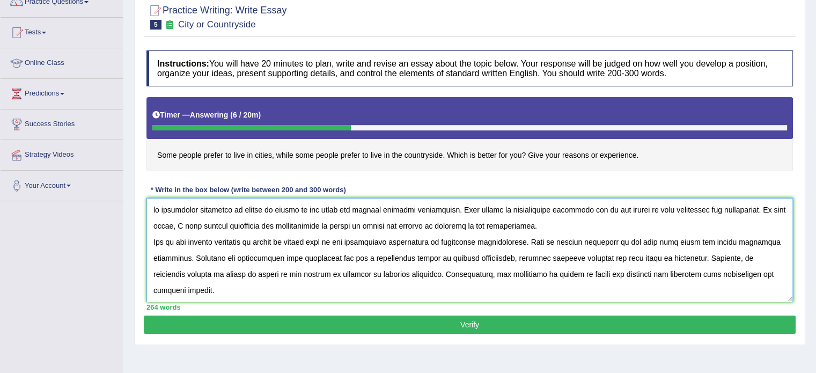
click at [286, 253] on textarea at bounding box center [470, 250] width 647 height 104
drag, startPoint x: 420, startPoint y: 257, endPoint x: 493, endPoint y: 255, distance: 72.5
click at [493, 255] on textarea at bounding box center [470, 250] width 647 height 104
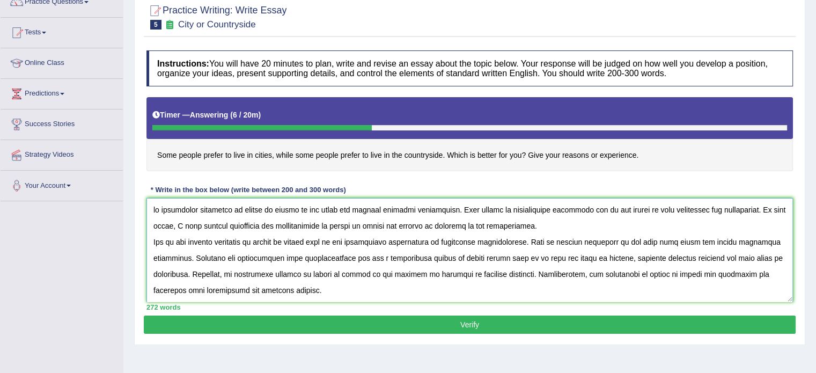
drag, startPoint x: 395, startPoint y: 274, endPoint x: 490, endPoint y: 276, distance: 94.5
click at [490, 276] on textarea at bounding box center [470, 250] width 647 height 104
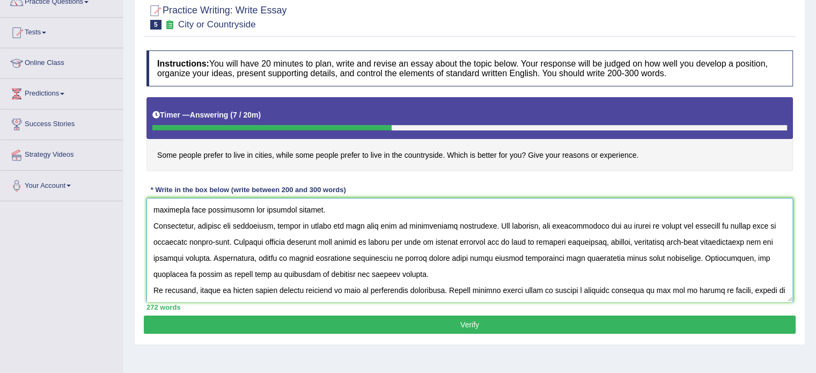
scroll to position [84, 0]
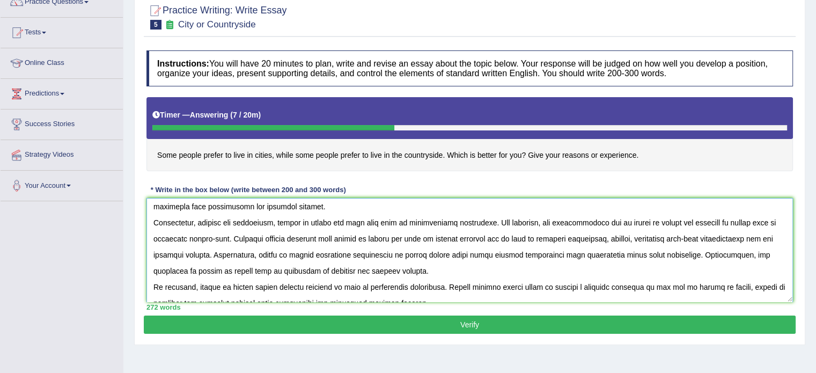
drag, startPoint x: 154, startPoint y: 236, endPoint x: 227, endPoint y: 240, distance: 72.6
click at [227, 240] on textarea at bounding box center [470, 250] width 647 height 104
drag, startPoint x: 376, startPoint y: 236, endPoint x: 540, endPoint y: 236, distance: 163.7
click at [540, 236] on textarea at bounding box center [470, 250] width 647 height 104
click at [438, 236] on textarea at bounding box center [470, 250] width 647 height 104
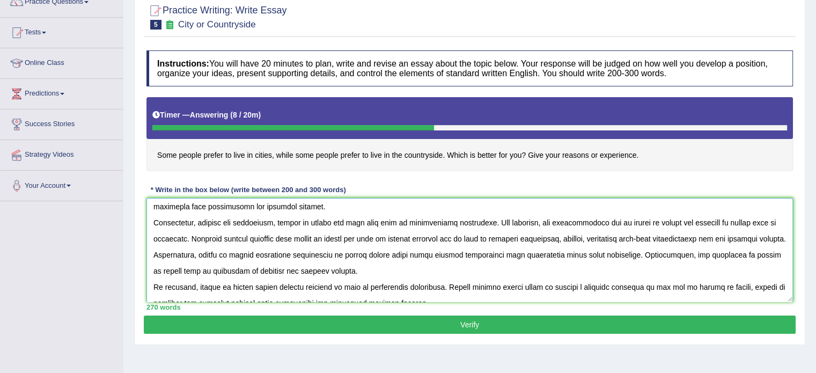
drag, startPoint x: 327, startPoint y: 253, endPoint x: 395, endPoint y: 252, distance: 67.6
click at [395, 252] on textarea at bounding box center [470, 250] width 647 height 104
drag, startPoint x: 355, startPoint y: 251, endPoint x: 397, endPoint y: 253, distance: 42.0
click at [397, 253] on textarea at bounding box center [470, 250] width 647 height 104
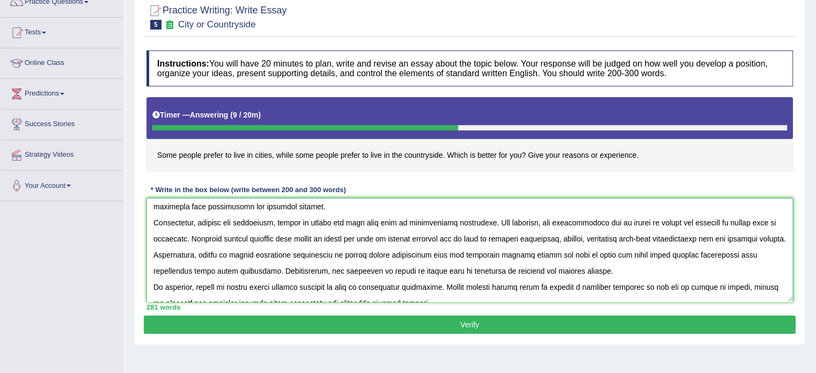
click at [542, 238] on textarea at bounding box center [470, 250] width 647 height 104
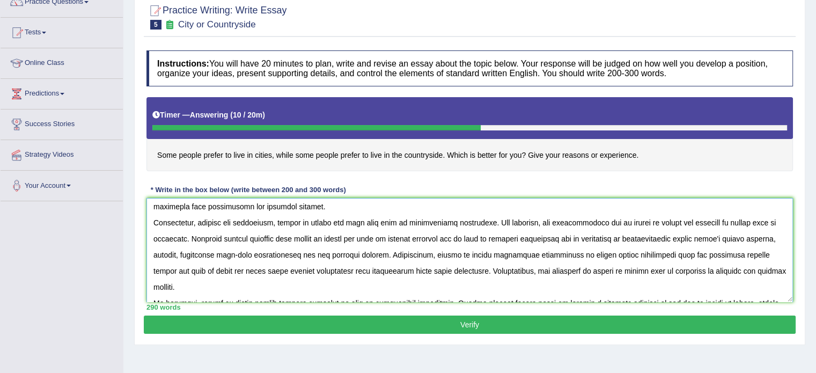
type textarea "he increasing influence of living in cities in our lives has ignited numerous d…"
click at [474, 326] on button "Verify" at bounding box center [470, 325] width 652 height 18
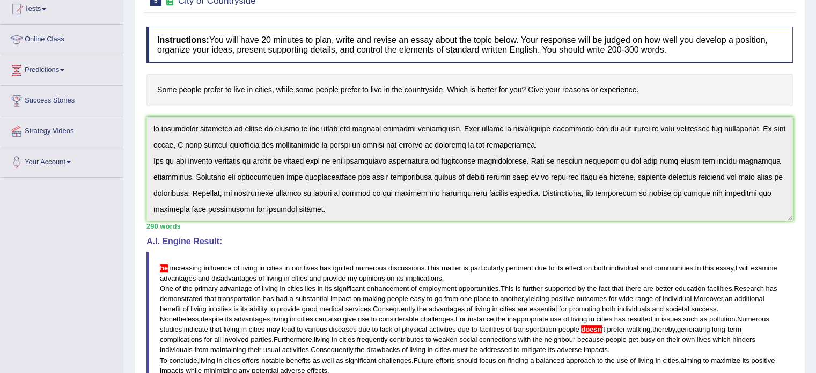
scroll to position [0, 0]
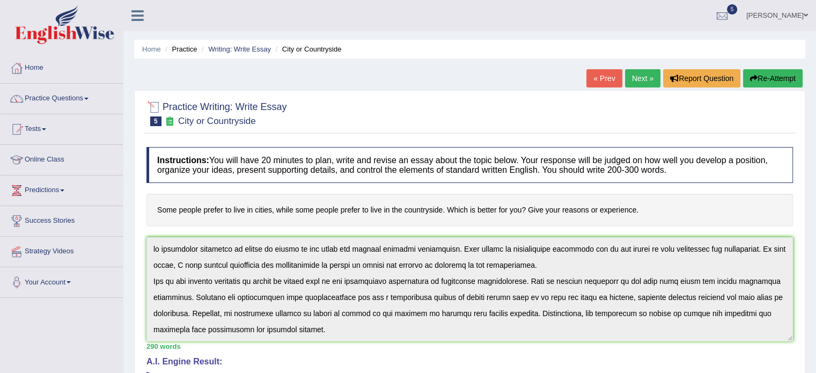
click at [115, 202] on div "Toggle navigation Home Practice Questions Speaking Practice Read Aloud Repeat S…" at bounding box center [408, 352] width 816 height 705
click at [750, 77] on icon "button" at bounding box center [754, 79] width 8 height 8
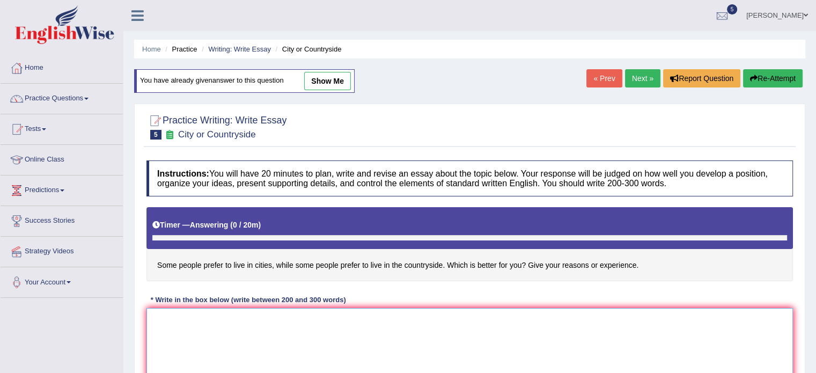
click at [339, 349] on textarea at bounding box center [470, 360] width 647 height 104
paste textarea "he increasing influence of living in cities in our lives has ignited numerous d…"
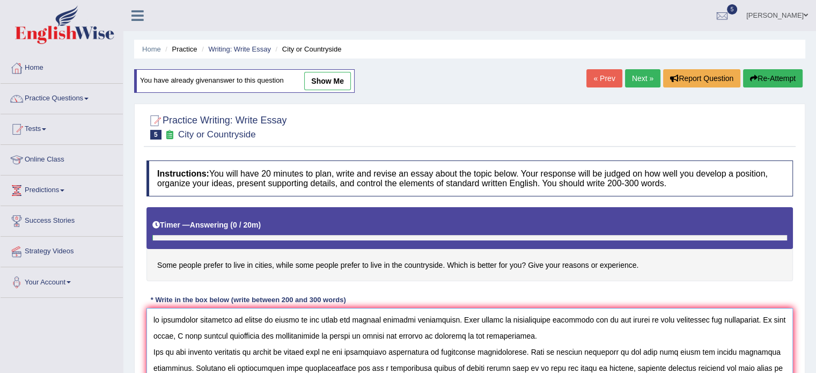
scroll to position [37, 0]
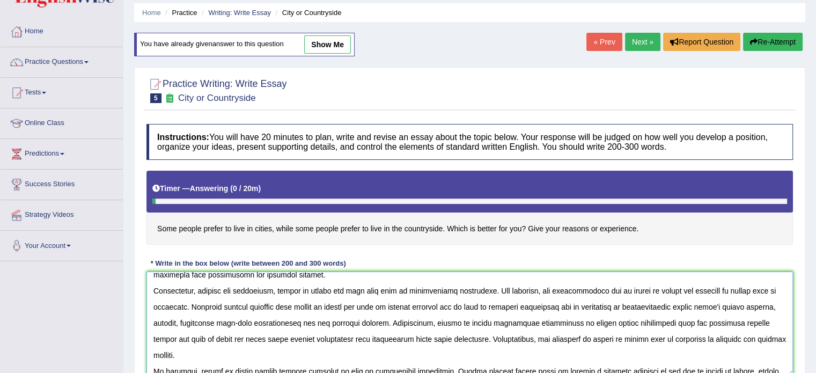
click at [698, 307] on textarea at bounding box center [470, 324] width 647 height 104
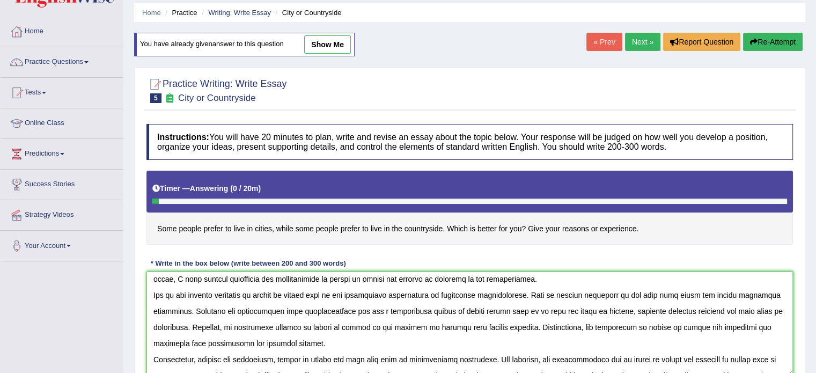
scroll to position [0, 0]
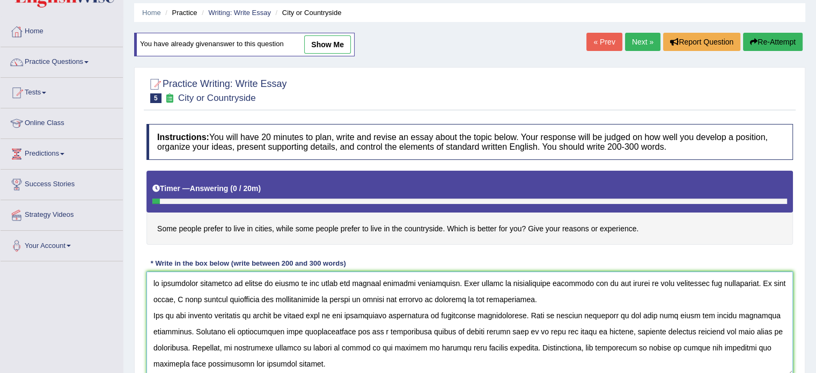
click at [152, 285] on textarea at bounding box center [470, 324] width 647 height 104
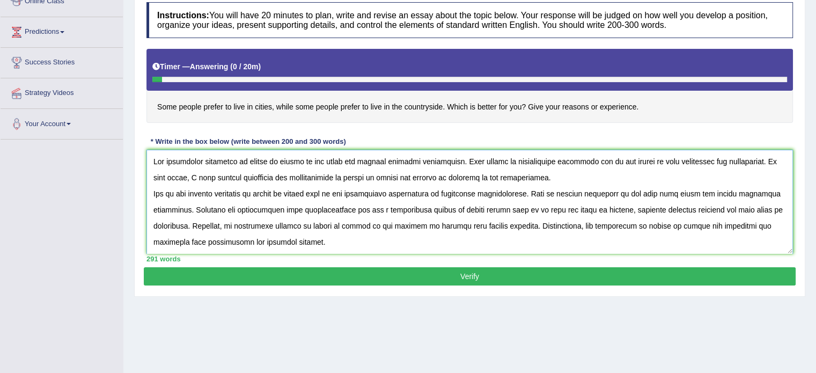
scroll to position [167, 0]
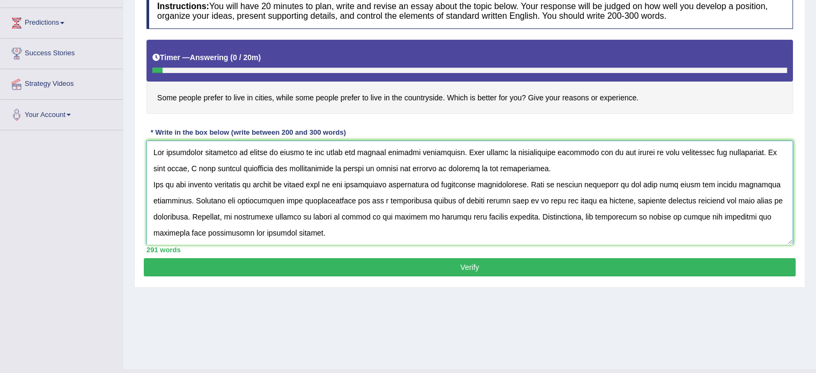
type textarea "The increasing influence of living in cities in our lives has ignited numerous …"
click at [526, 266] on button "Verify" at bounding box center [470, 267] width 652 height 18
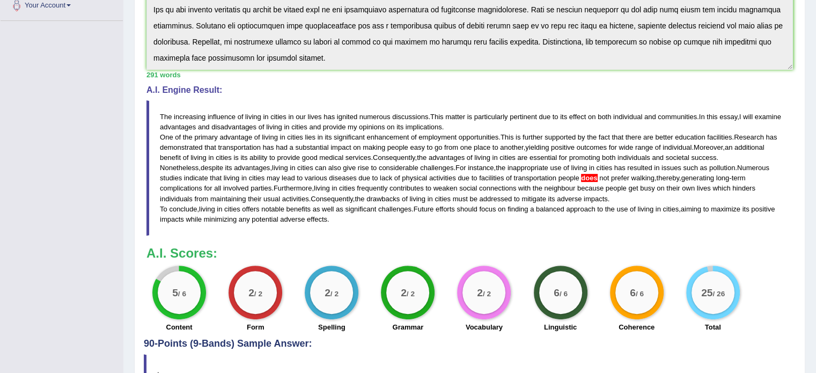
scroll to position [309, 0]
